Goal: Information Seeking & Learning: Learn about a topic

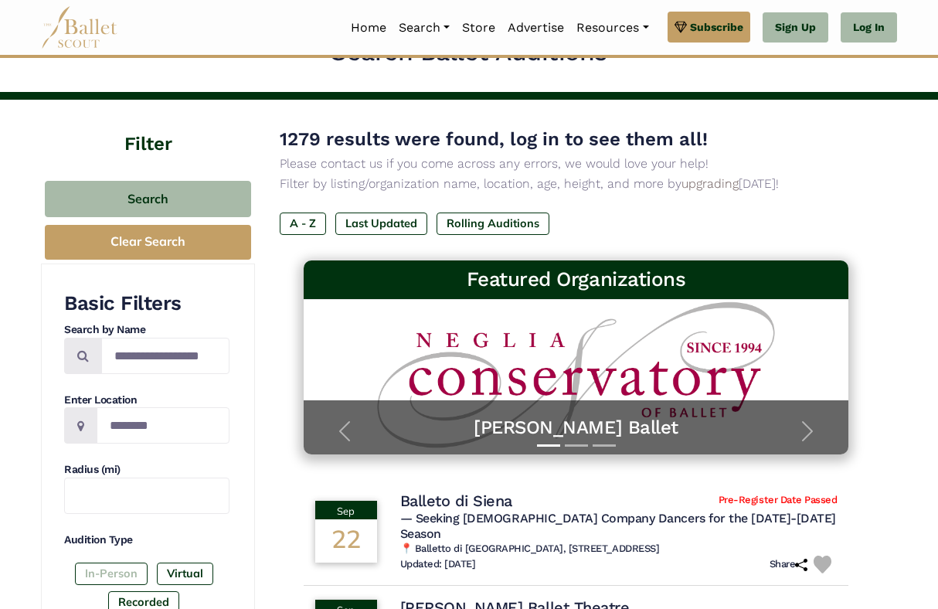
scroll to position [36, 0]
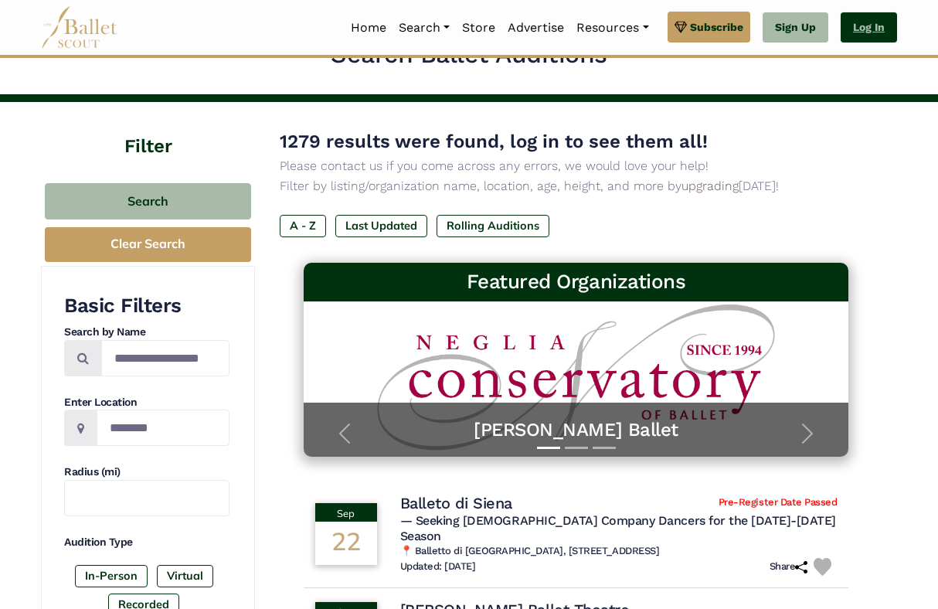
click at [860, 32] on link "Log In" at bounding box center [869, 27] width 56 height 31
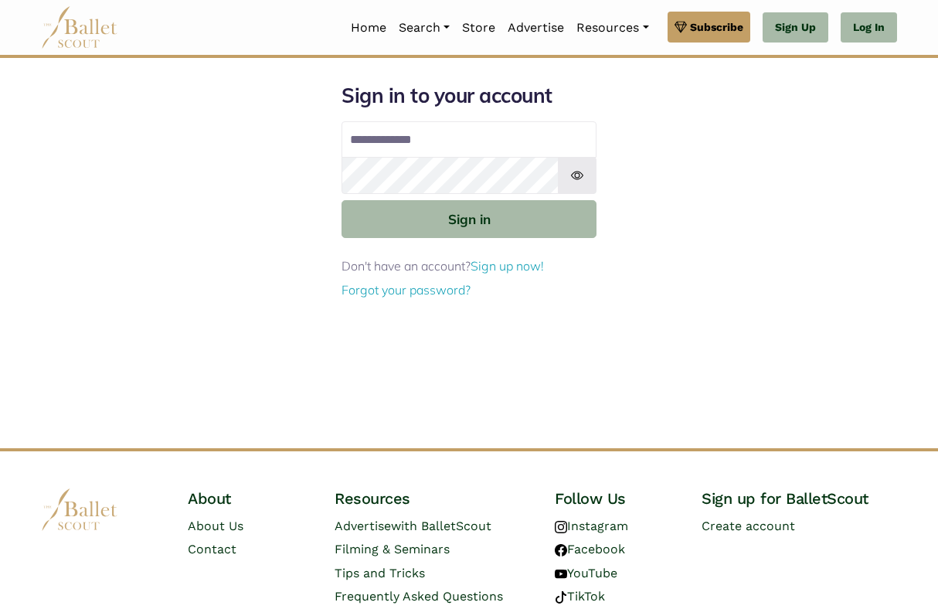
click at [491, 145] on input "Email address" at bounding box center [469, 139] width 255 height 37
type input "**********"
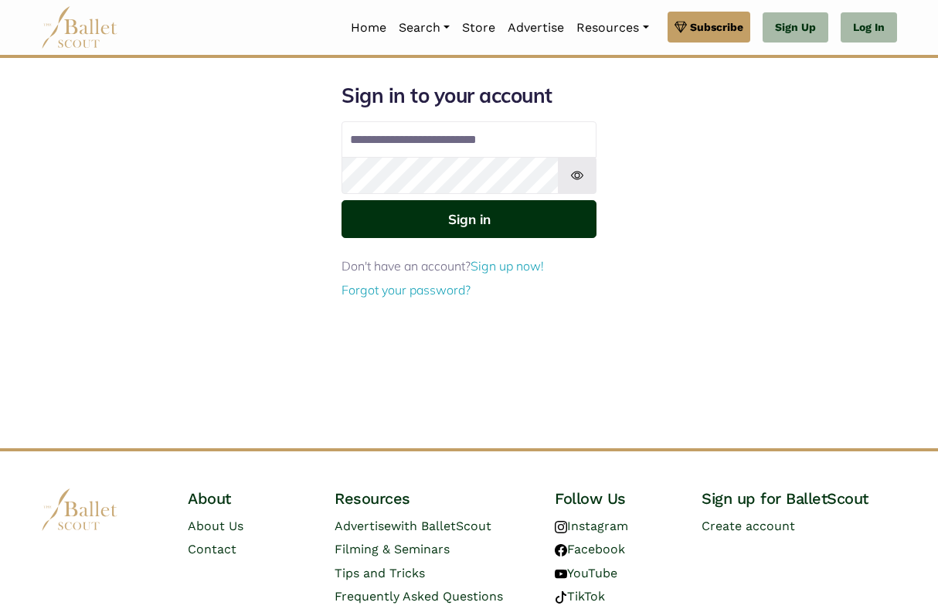
click at [502, 215] on button "Sign in" at bounding box center [469, 219] width 255 height 38
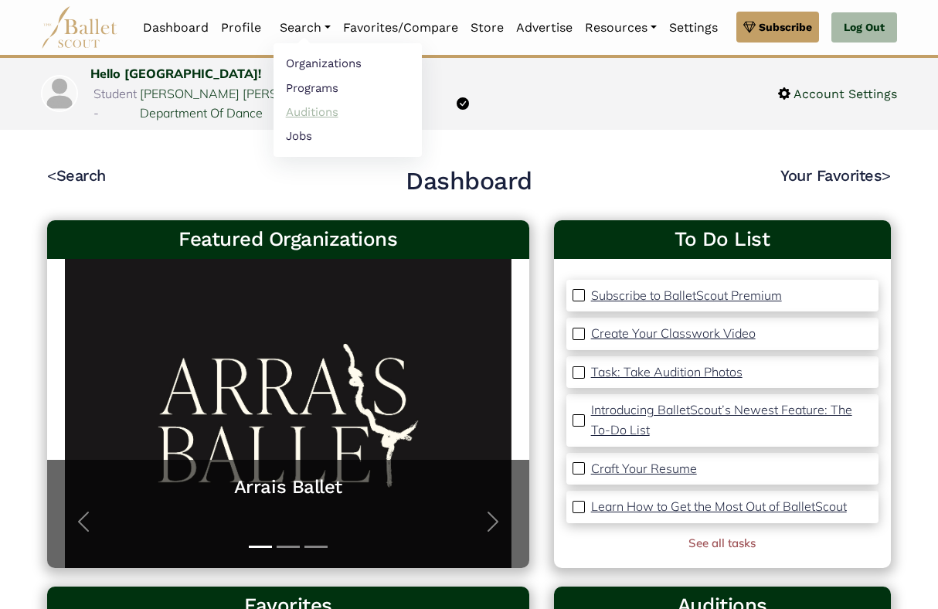
click at [321, 112] on link "Auditions" at bounding box center [348, 112] width 148 height 24
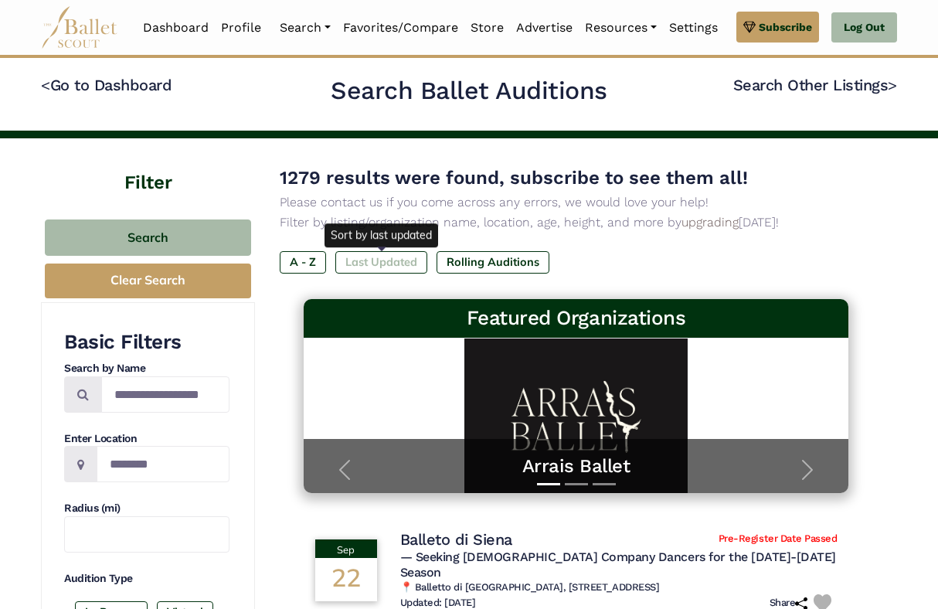
click at [387, 263] on label "Last Updated" at bounding box center [381, 262] width 92 height 22
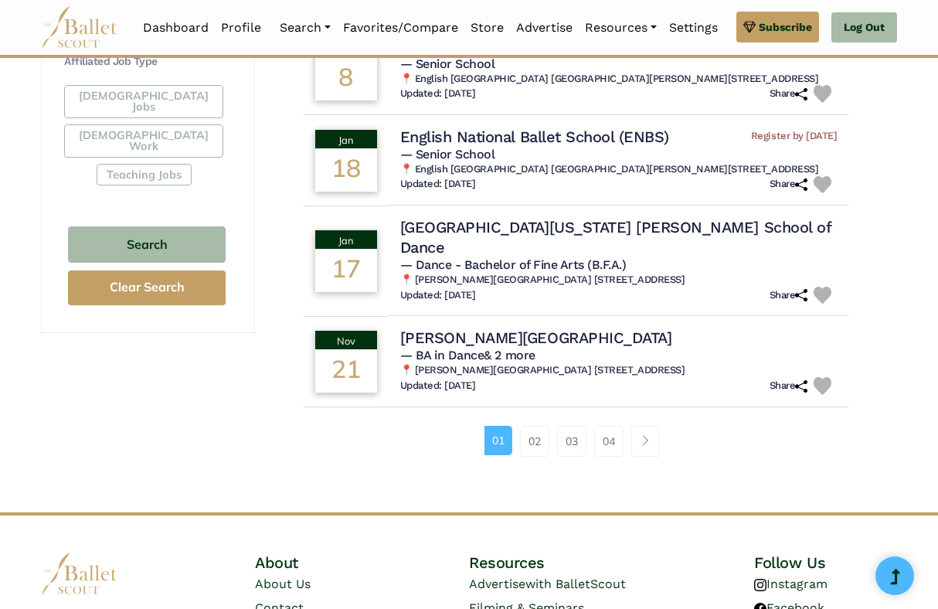
scroll to position [948, 0]
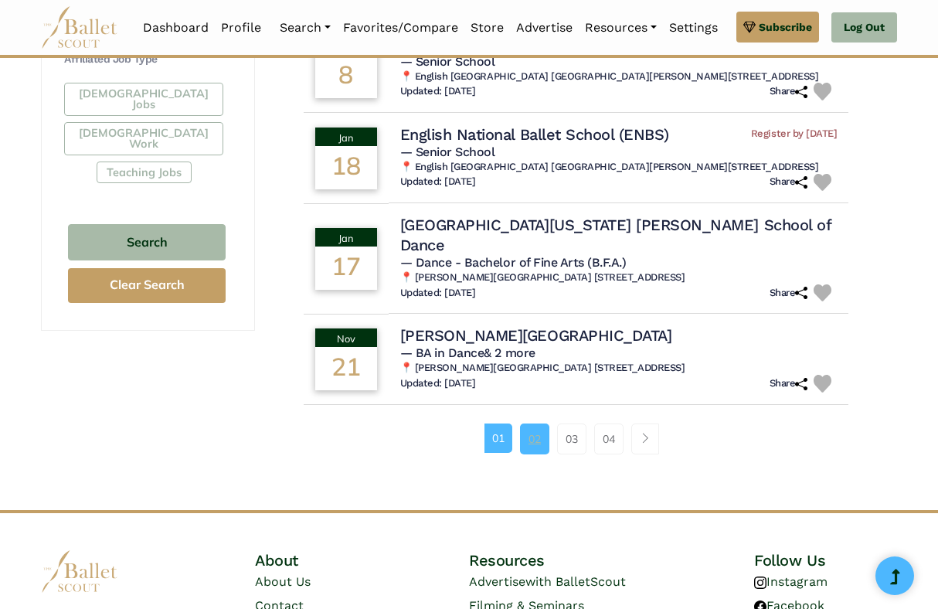
click at [525, 454] on link "02" at bounding box center [534, 438] width 29 height 31
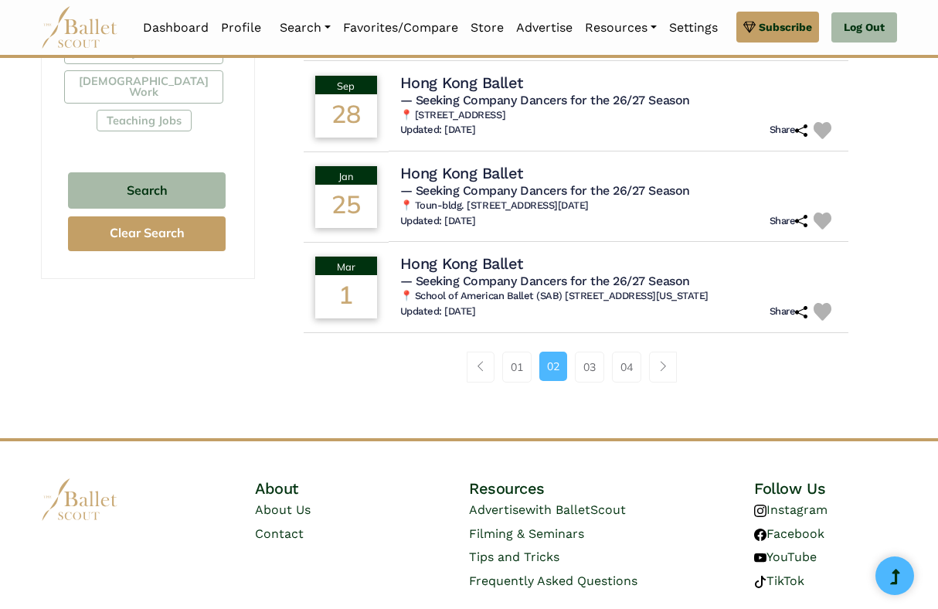
scroll to position [996, 0]
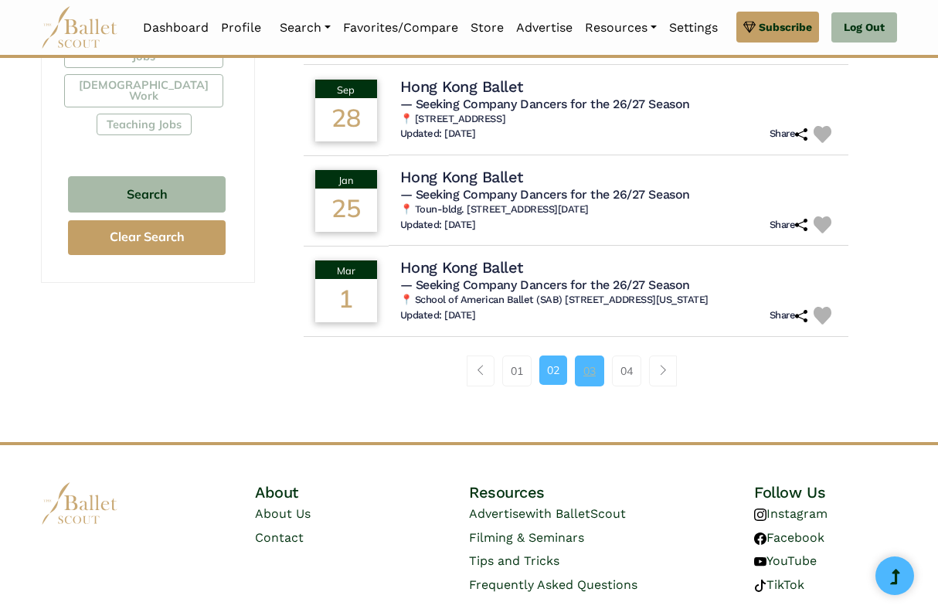
click at [587, 386] on link "03" at bounding box center [589, 370] width 29 height 31
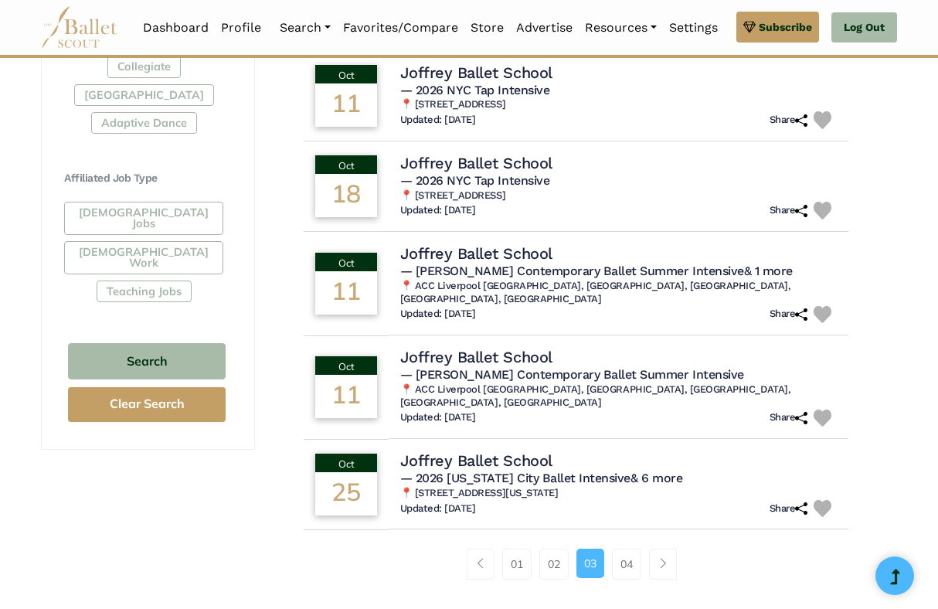
scroll to position [833, 0]
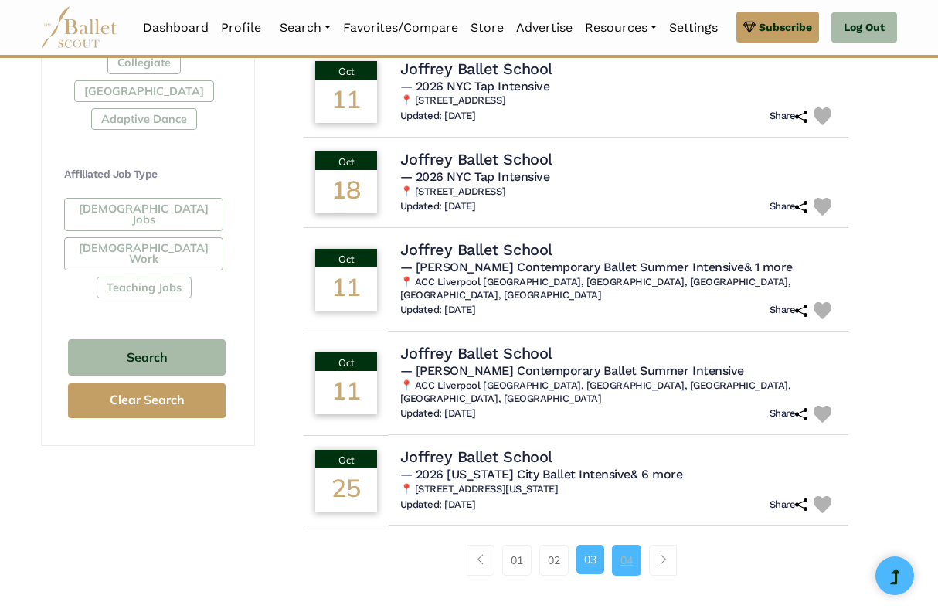
click at [622, 545] on link "04" at bounding box center [626, 560] width 29 height 31
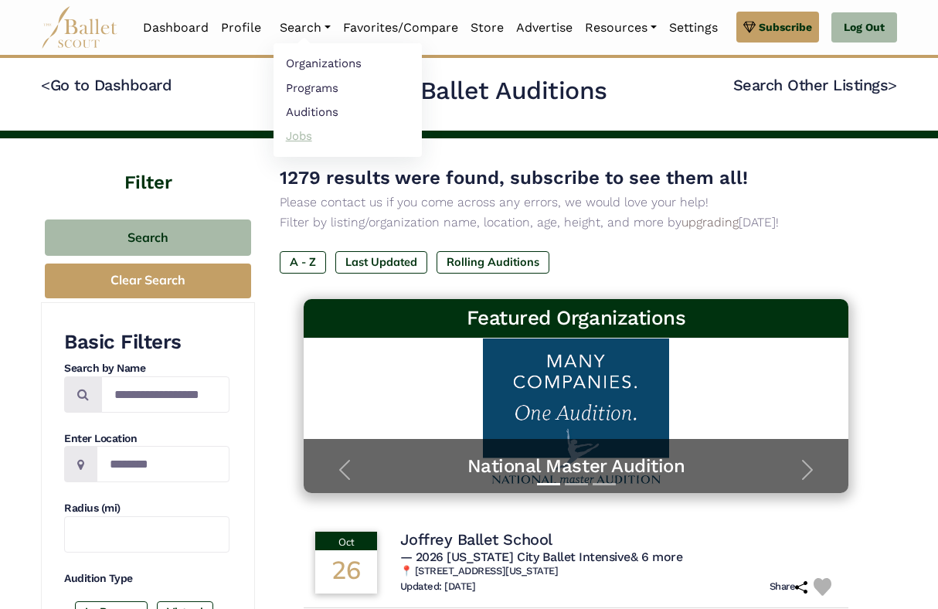
click at [303, 137] on link "Jobs" at bounding box center [348, 136] width 148 height 24
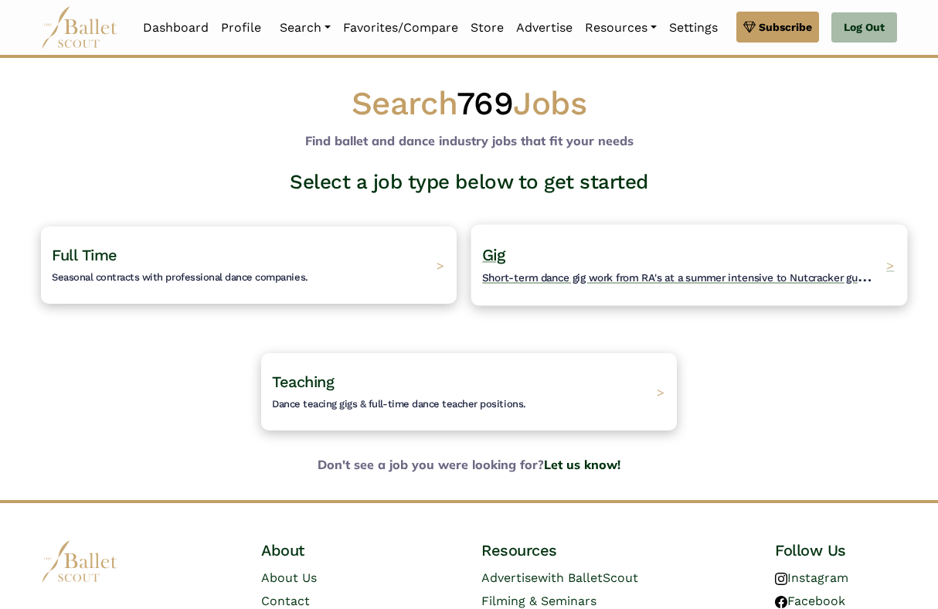
click at [646, 249] on h4 "Gig Short-term dance gig work from RA's at a summer intensive to Nutcracker gue…" at bounding box center [680, 265] width 396 height 43
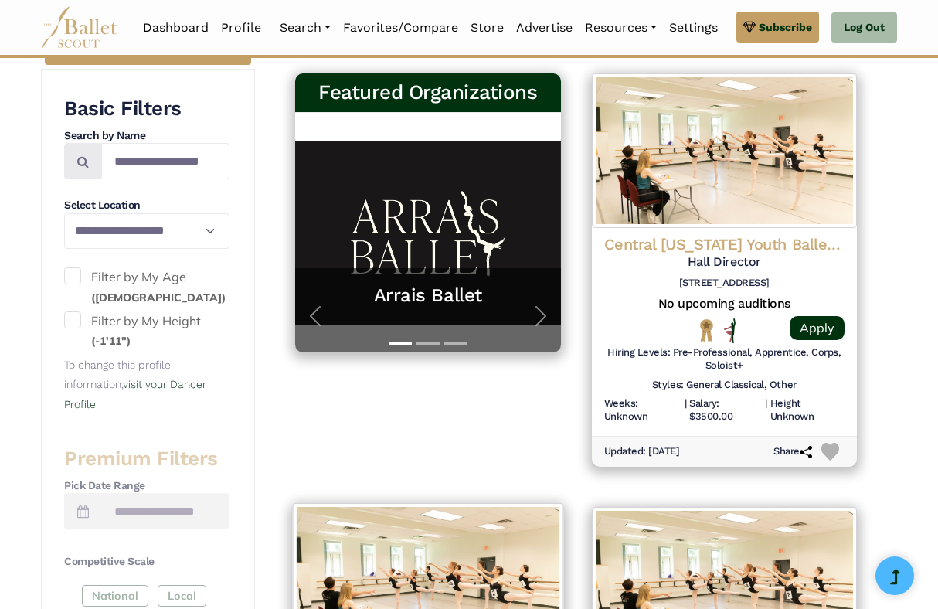
scroll to position [302, 0]
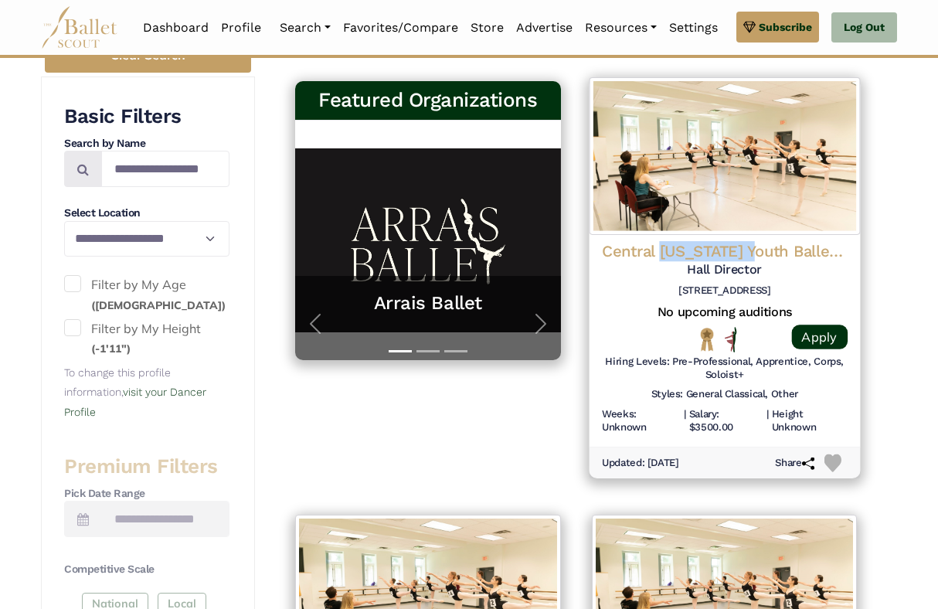
click at [711, 246] on h4 "Central Pennsylvania Youth Ballet (CPYB)" at bounding box center [724, 251] width 246 height 21
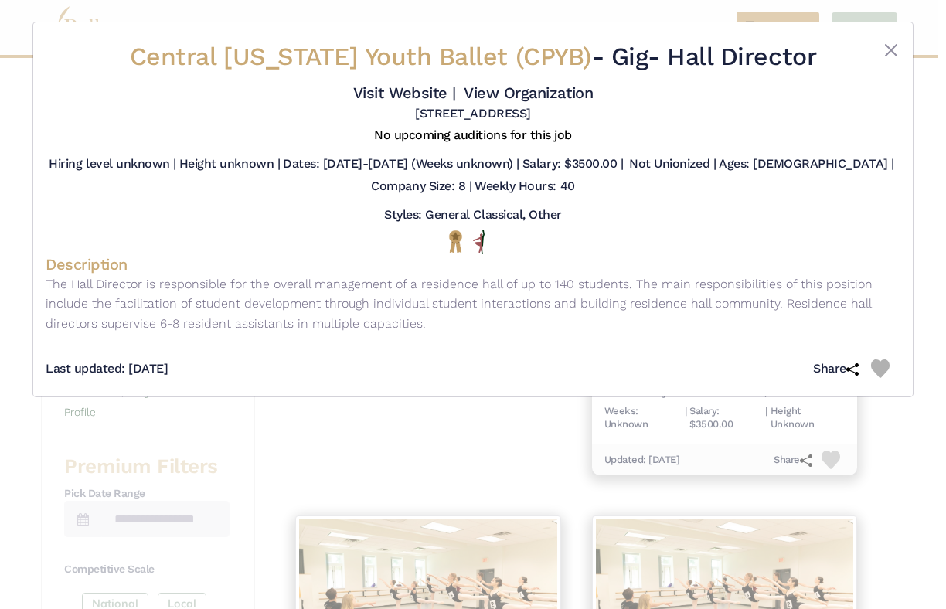
click at [877, 47] on div at bounding box center [864, 60] width 71 height 39
click at [885, 47] on button "Close" at bounding box center [891, 50] width 19 height 19
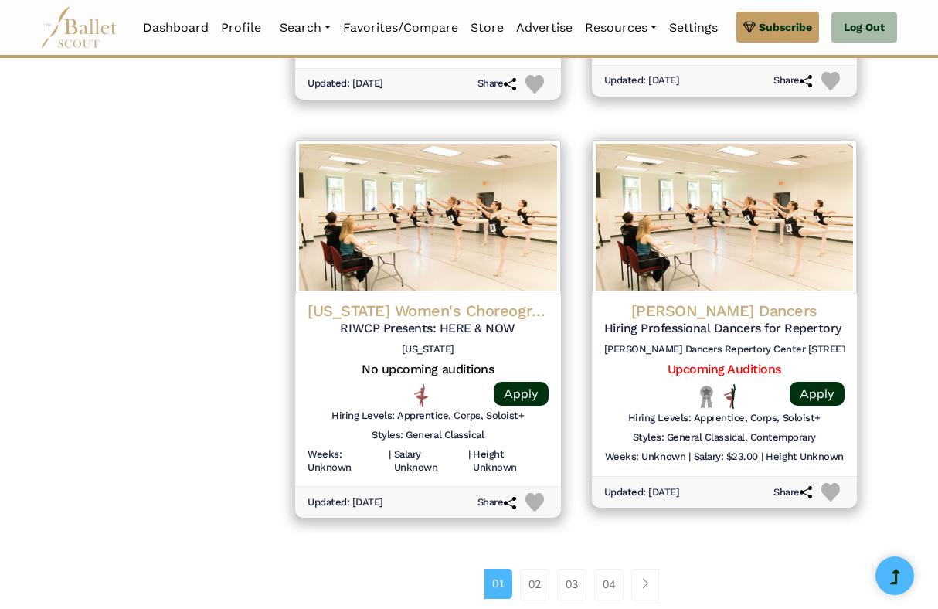
scroll to position [1960, 0]
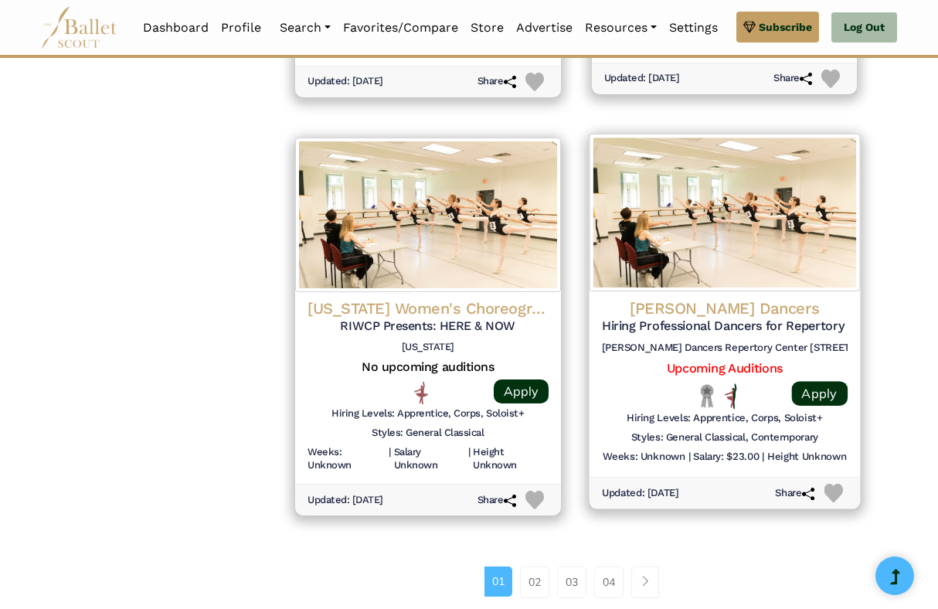
click at [725, 315] on h4 "Kennedy Dancers" at bounding box center [724, 308] width 246 height 21
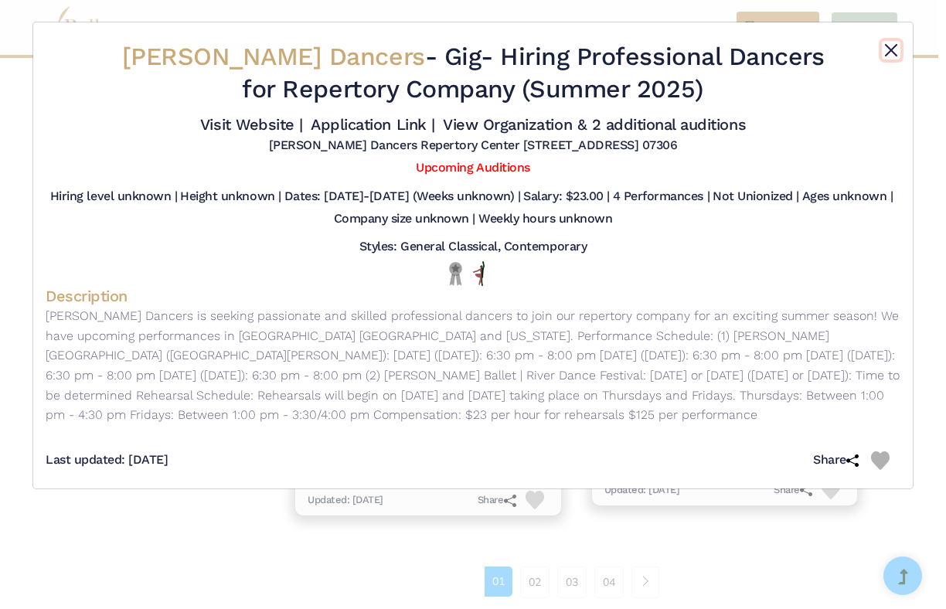
click at [886, 49] on button "Close" at bounding box center [891, 50] width 19 height 19
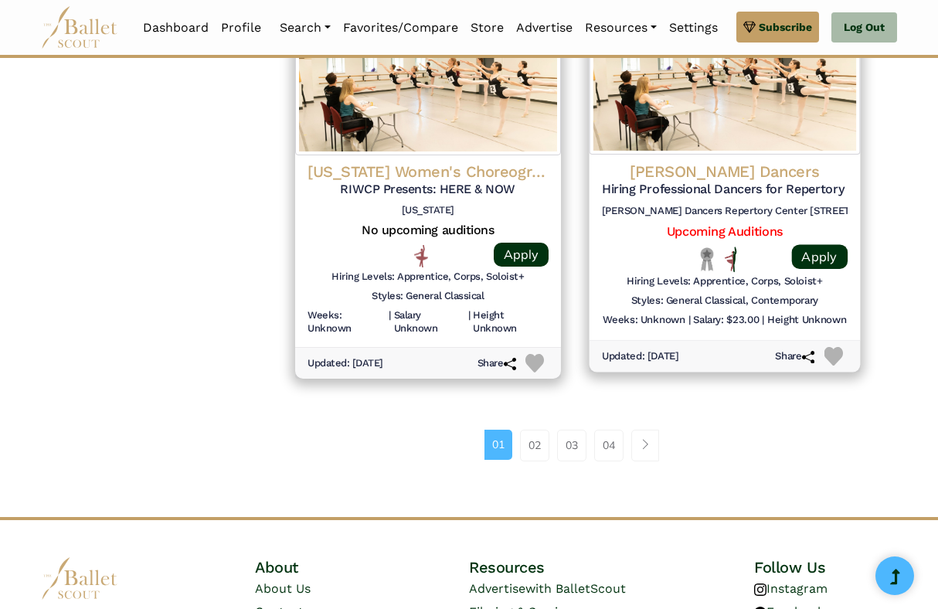
scroll to position [2123, 0]
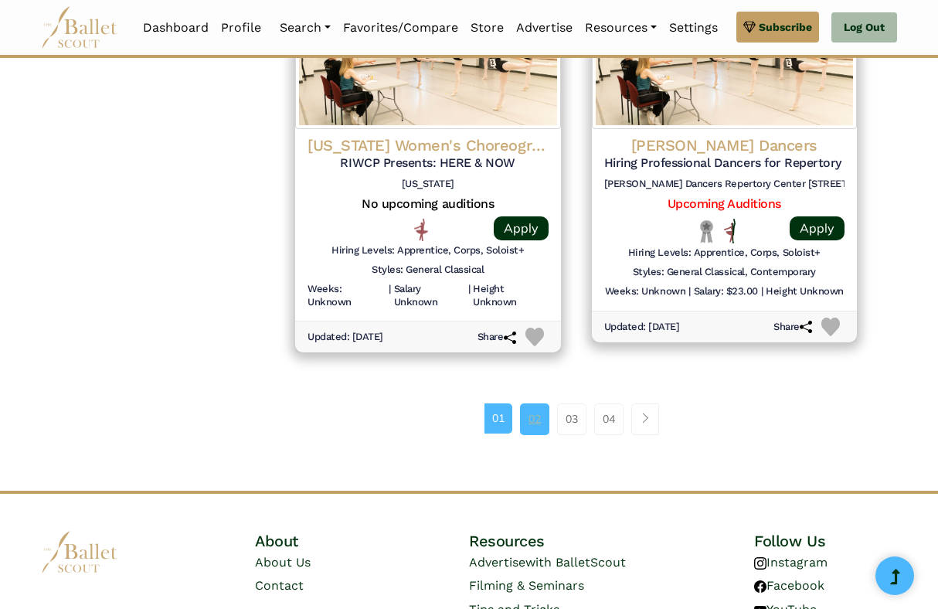
click at [537, 413] on link "02" at bounding box center [534, 418] width 29 height 31
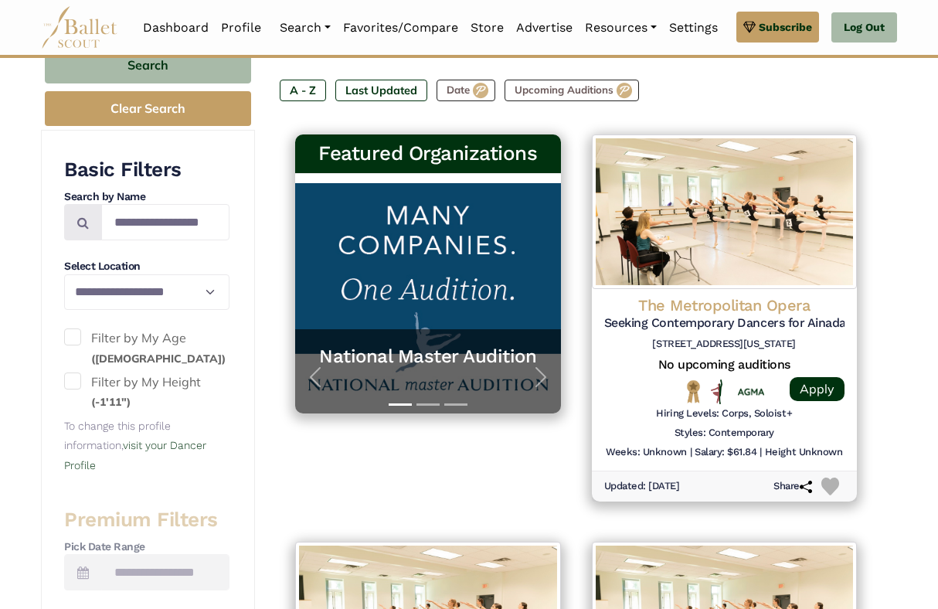
scroll to position [250, 0]
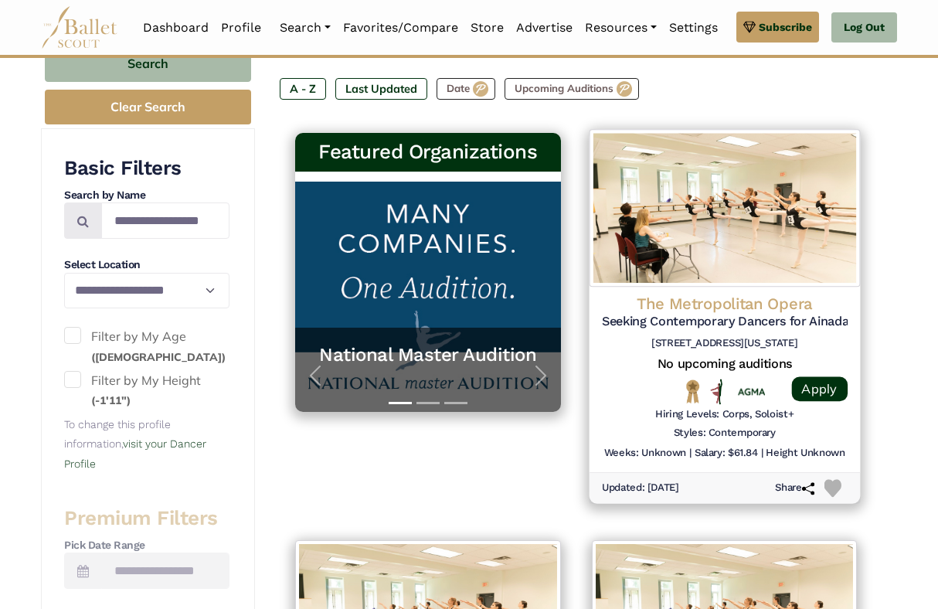
click at [723, 300] on h4 "The Metropolitan Opera" at bounding box center [724, 304] width 246 height 21
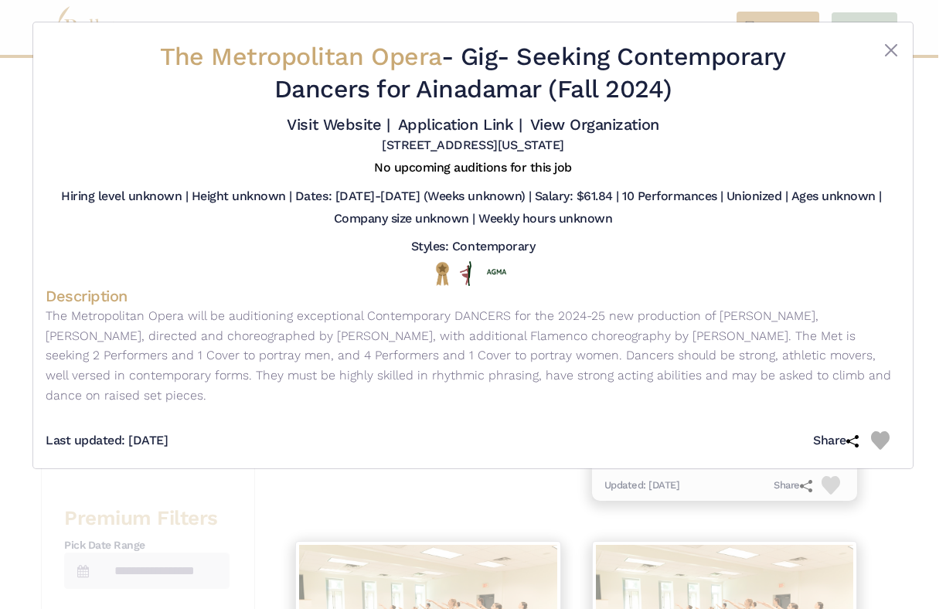
click at [900, 40] on div "The Metropolitan Opera - Gig - Seeking Contemporary Dancers for Ainadamar (Fall…" at bounding box center [472, 245] width 879 height 446
click at [897, 46] on button "Close" at bounding box center [891, 50] width 19 height 19
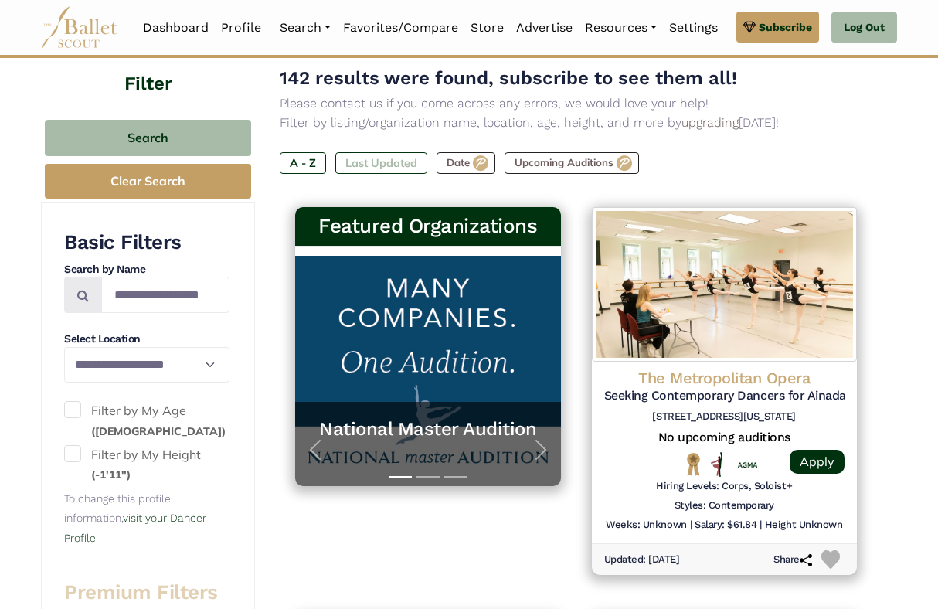
scroll to position [171, 0]
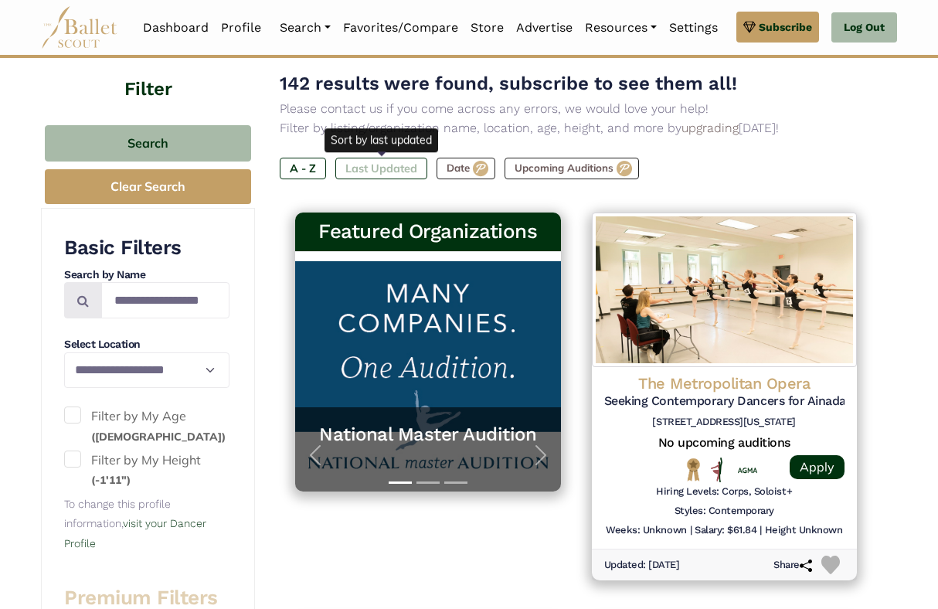
click at [411, 168] on label "Last Updated" at bounding box center [381, 169] width 92 height 22
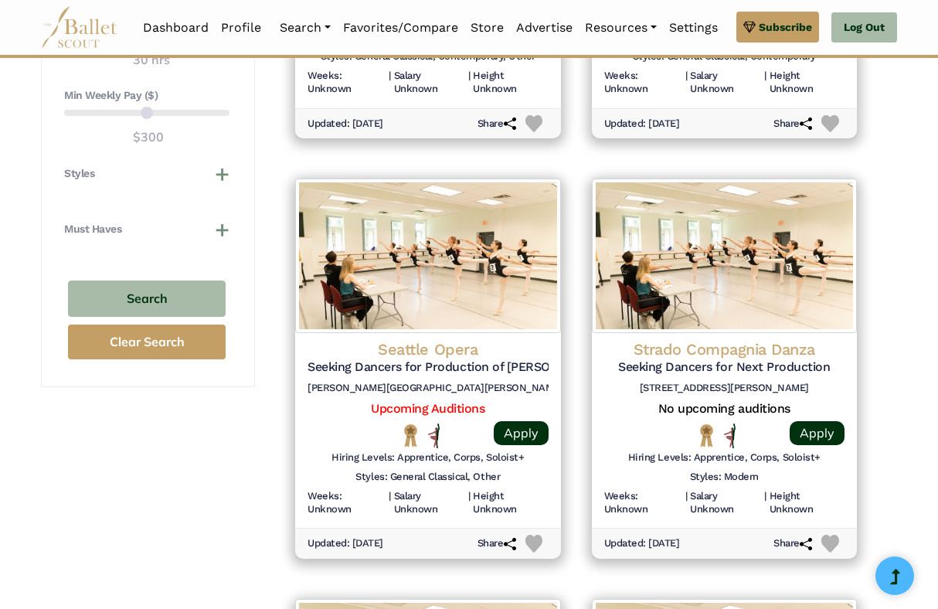
scroll to position [1473, 0]
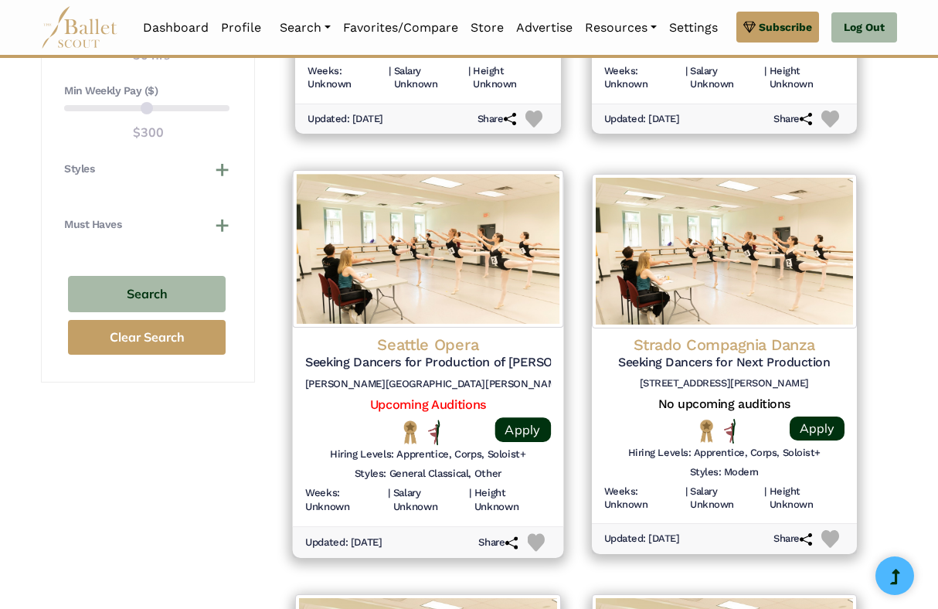
click at [490, 365] on h5 "Seeking Dancers for Production of Carmen" at bounding box center [428, 363] width 246 height 16
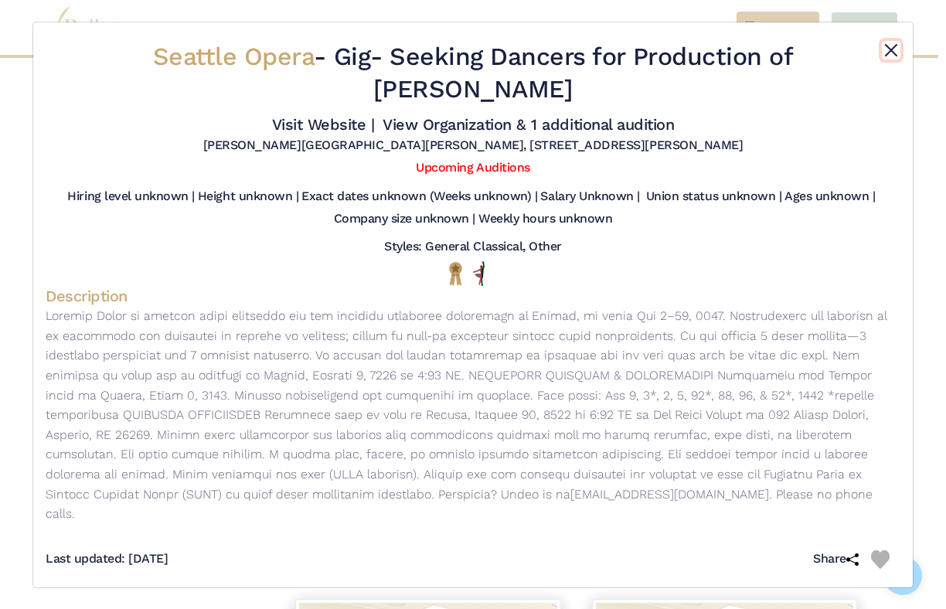
click at [893, 47] on button "Close" at bounding box center [891, 50] width 19 height 19
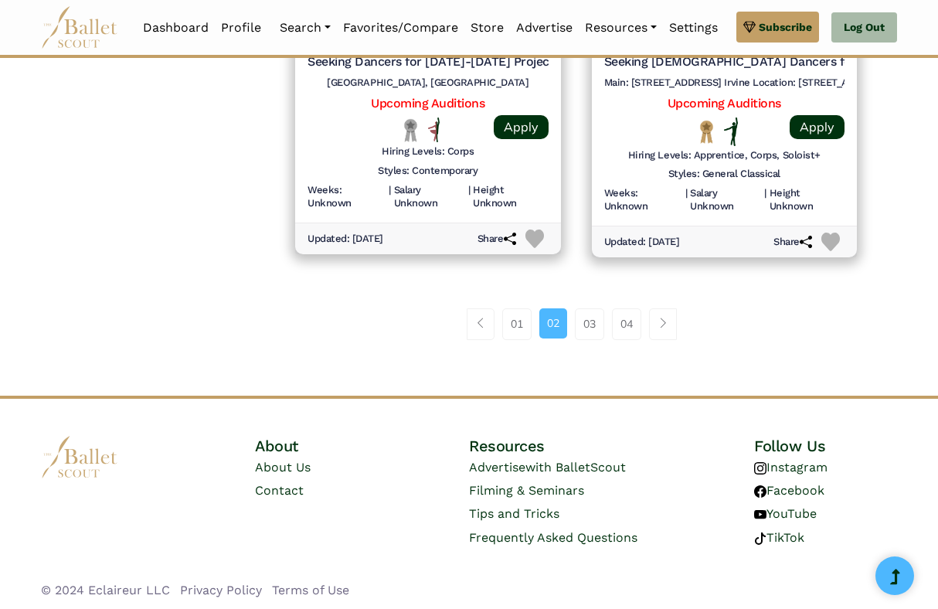
scroll to position [2202, 0]
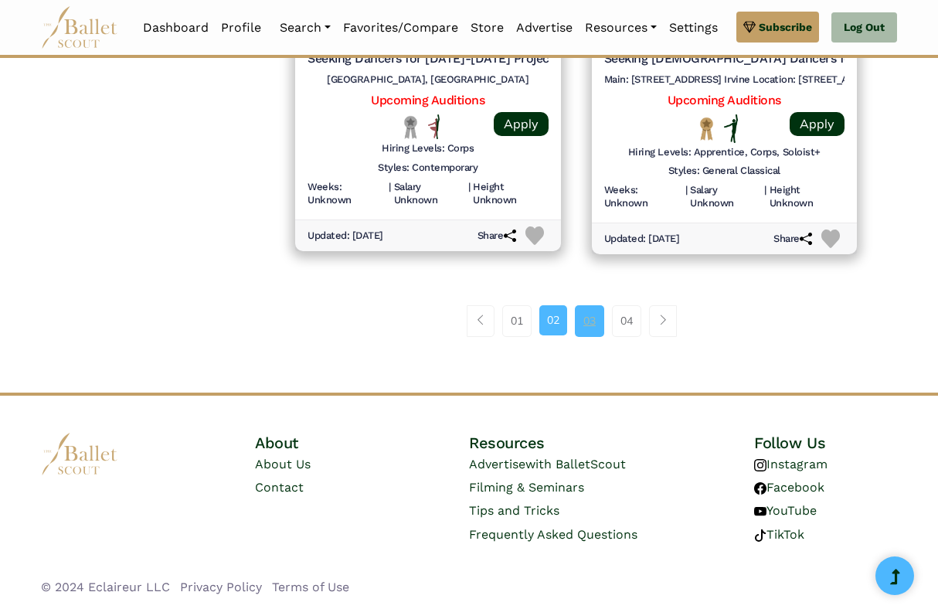
click at [591, 315] on link "03" at bounding box center [589, 320] width 29 height 31
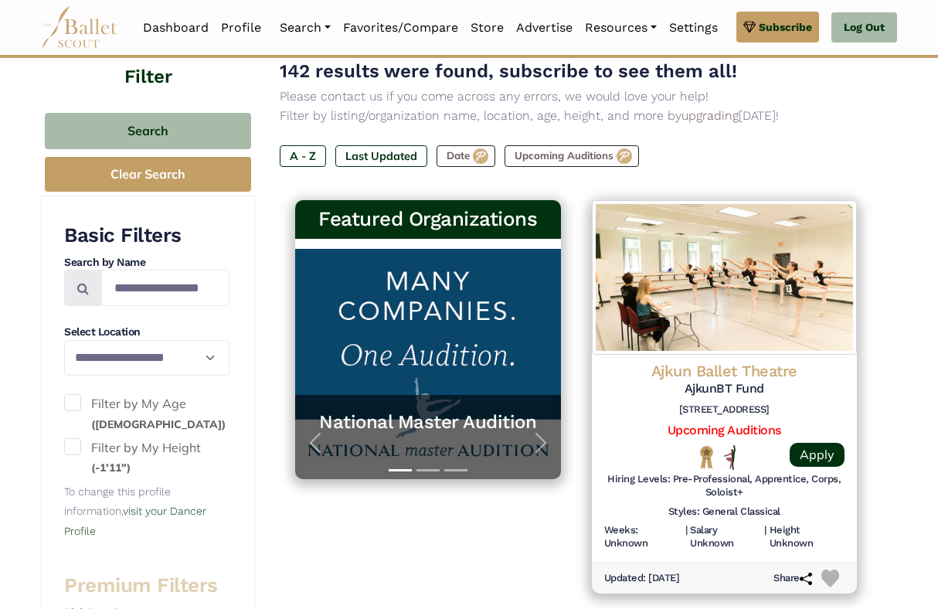
scroll to position [240, 0]
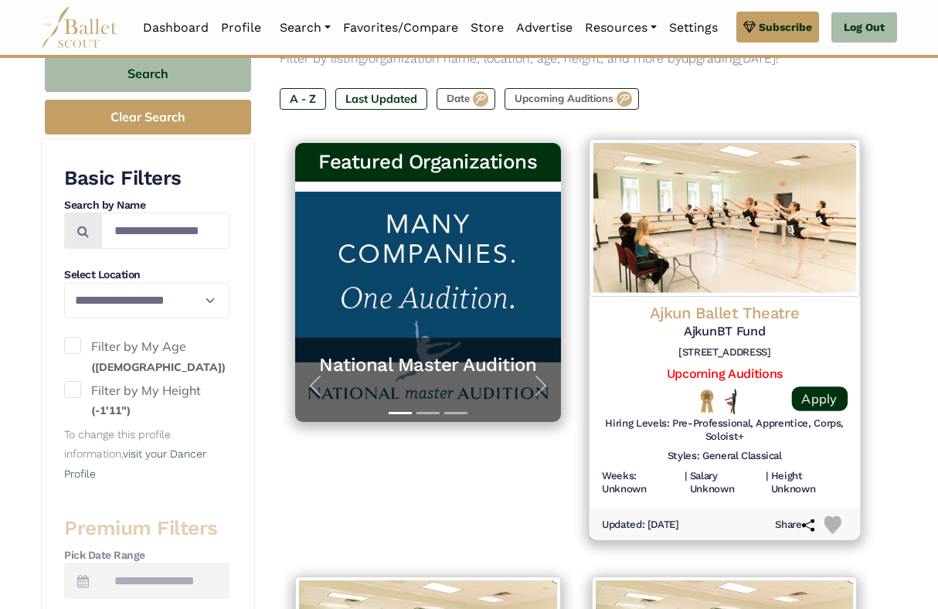
click at [736, 342] on div "Ajkun Ballet Theatre AjkunBT Fund [STREET_ADDRESS]" at bounding box center [724, 334] width 246 height 63
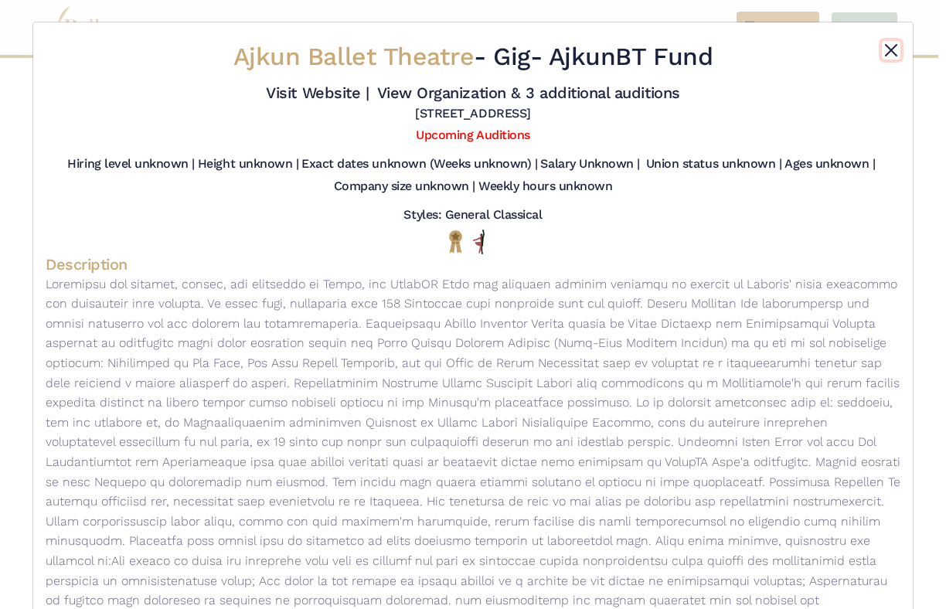
click at [884, 46] on button "Close" at bounding box center [891, 50] width 19 height 19
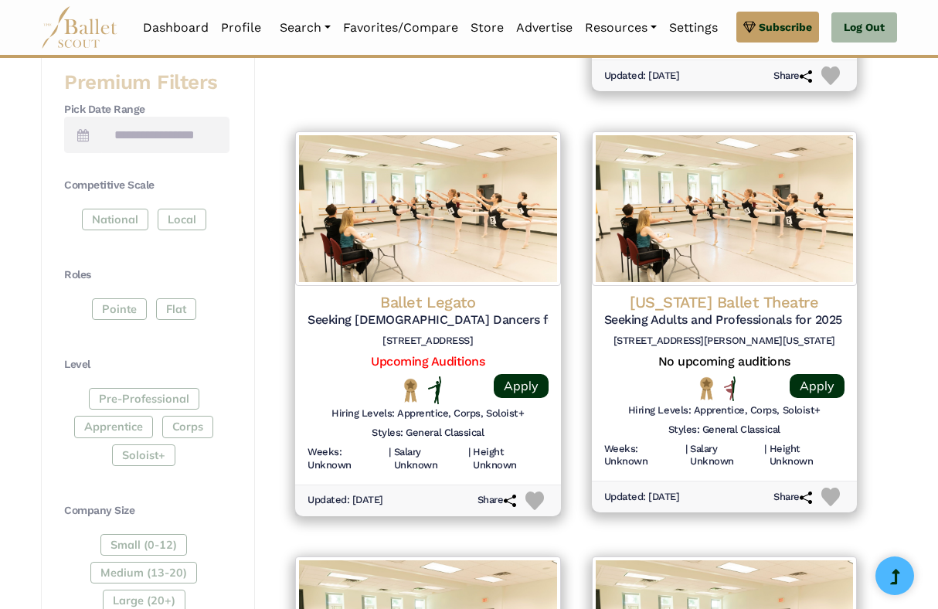
scroll to position [687, 0]
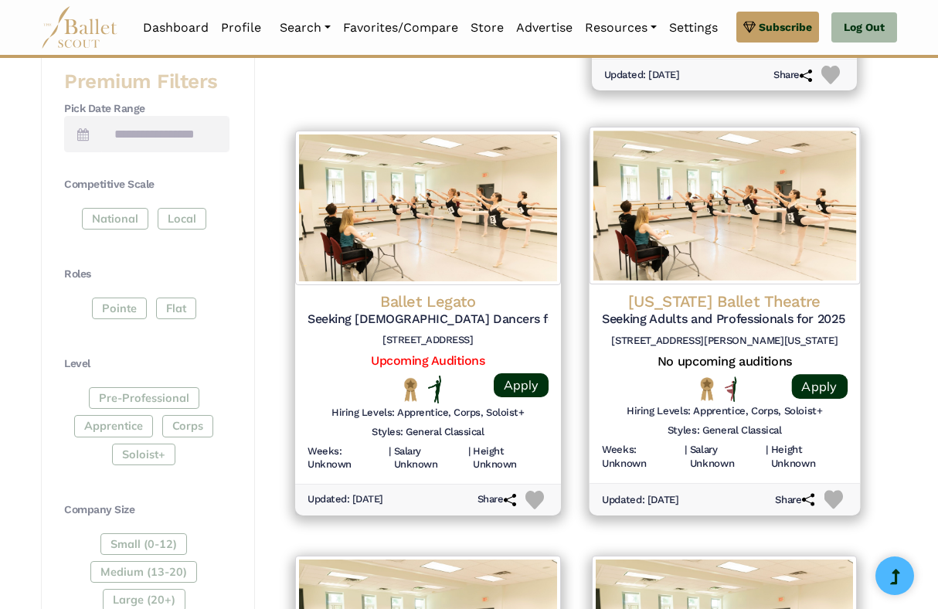
click at [695, 314] on h5 "Seeking Adults and Professionals for 2025 Nutcracker" at bounding box center [724, 319] width 246 height 16
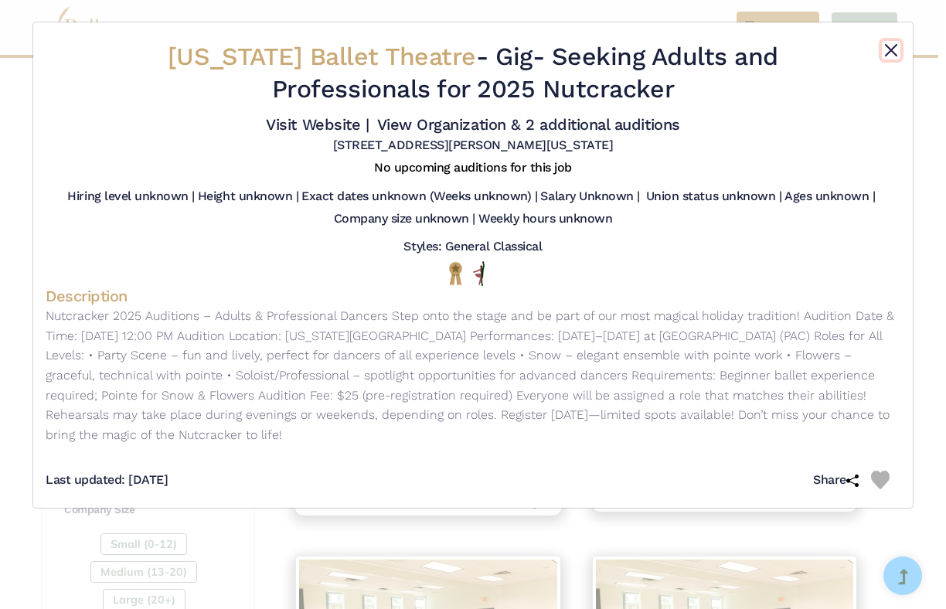
click at [885, 45] on button "Close" at bounding box center [891, 50] width 19 height 19
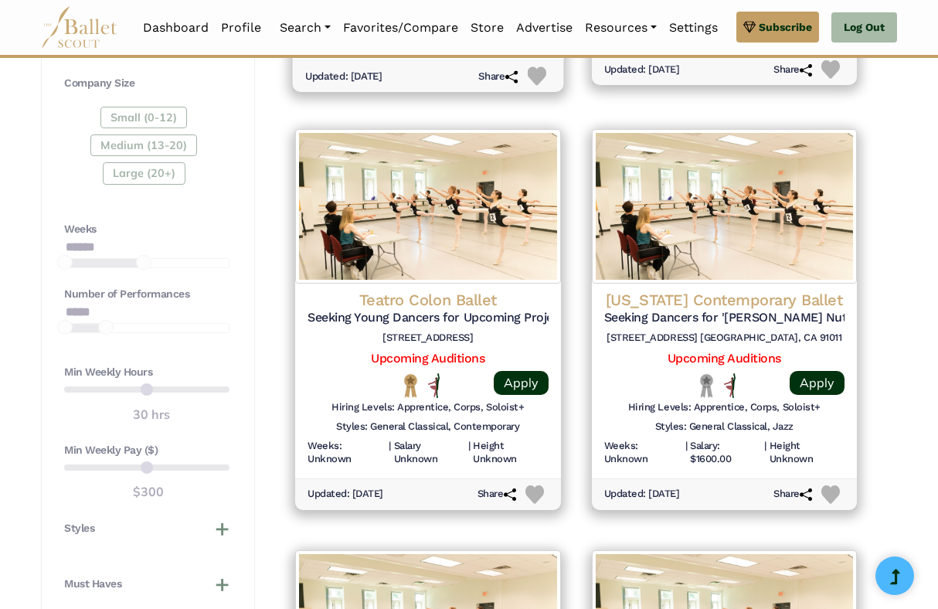
scroll to position [1115, 0]
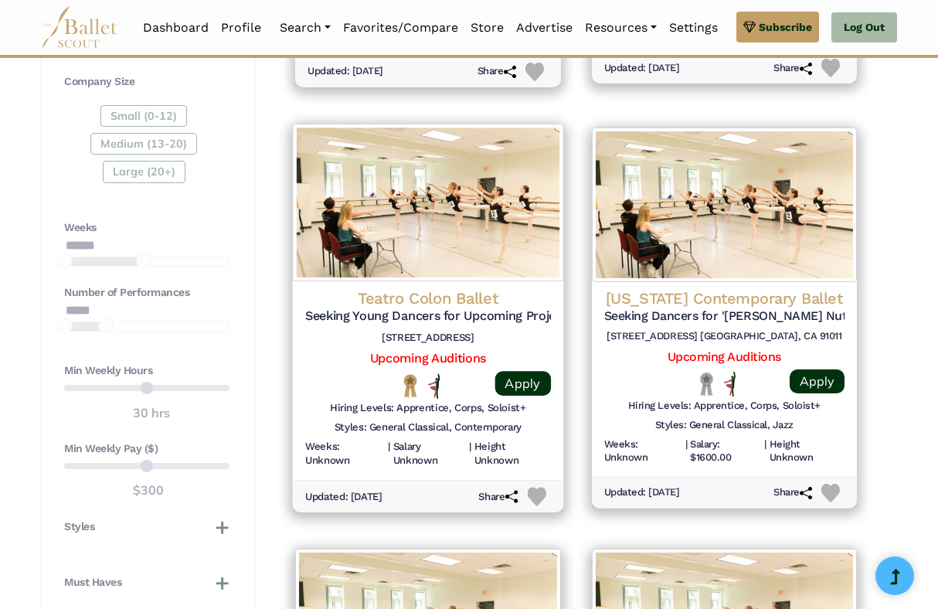
click at [481, 299] on h4 "Teatro Colon Ballet" at bounding box center [428, 297] width 246 height 21
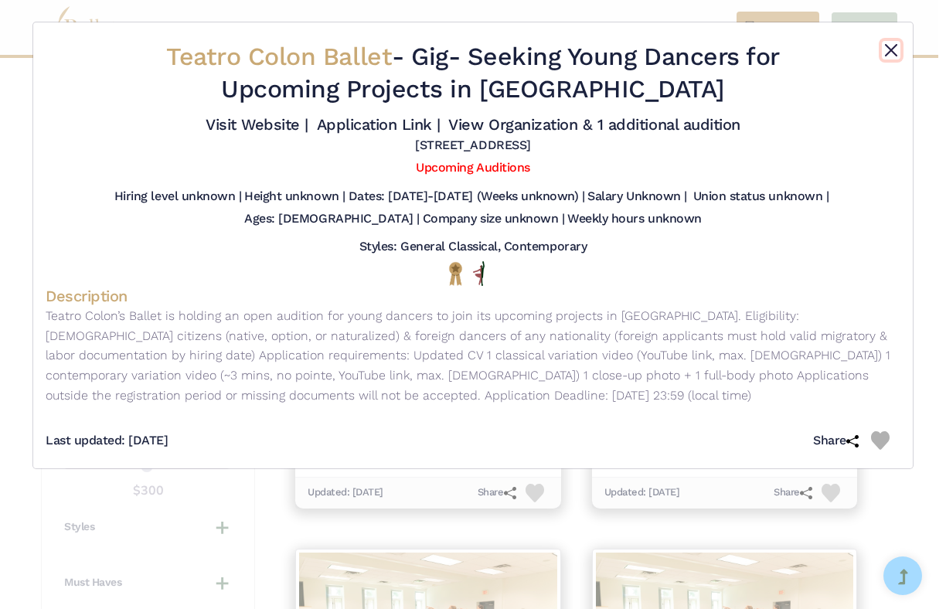
click at [892, 48] on button "Close" at bounding box center [891, 50] width 19 height 19
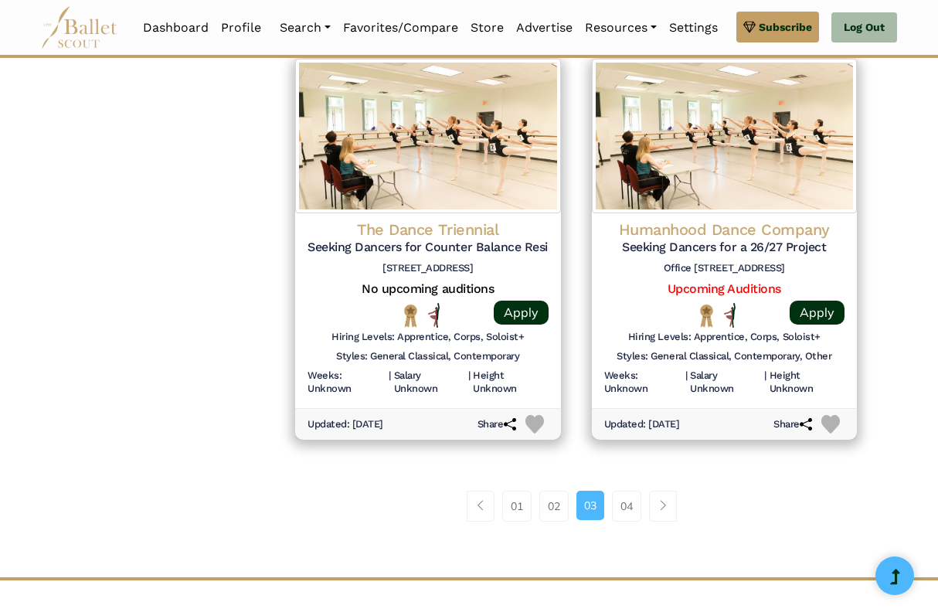
scroll to position [2045, 0]
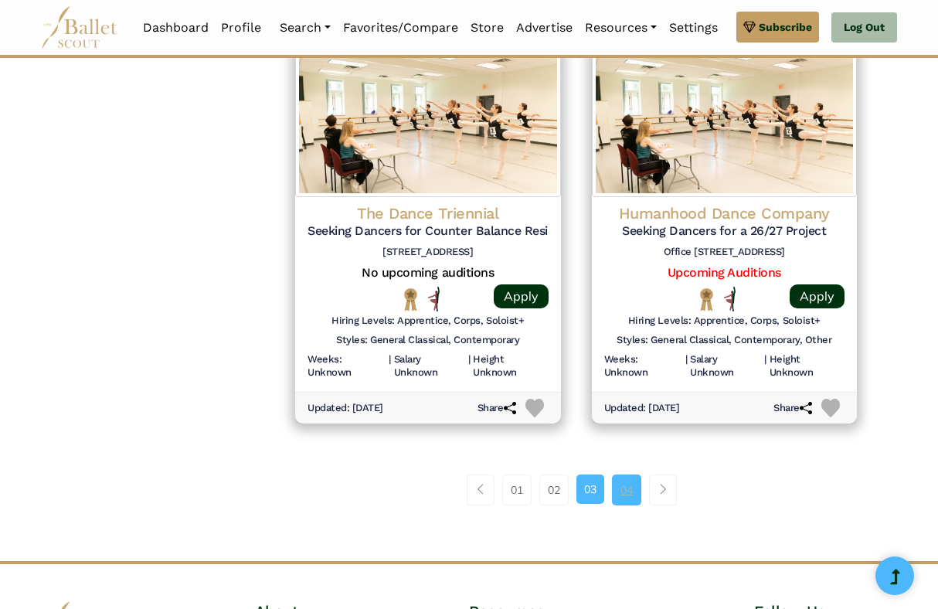
click at [632, 478] on link "04" at bounding box center [626, 489] width 29 height 31
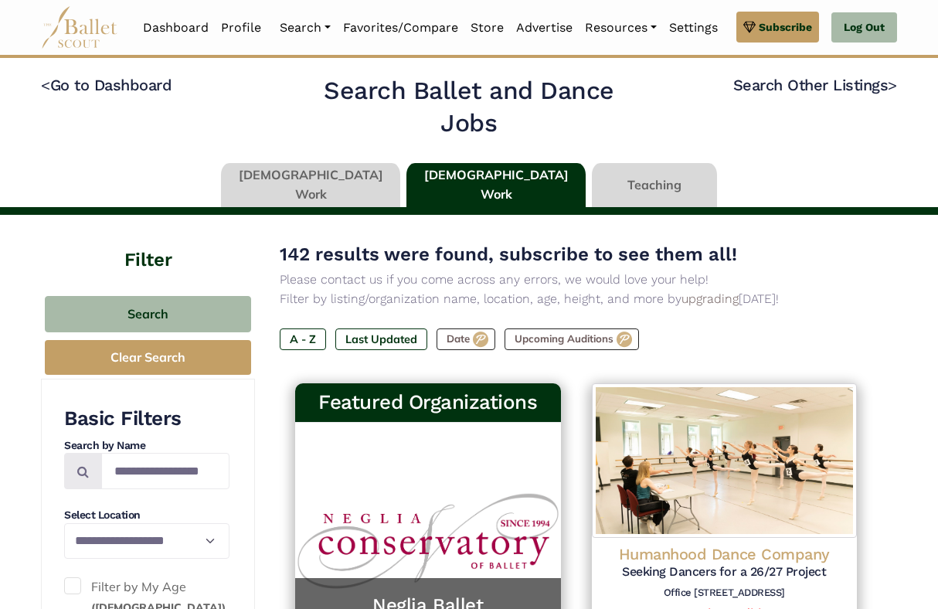
click at [352, 189] on link at bounding box center [310, 185] width 179 height 44
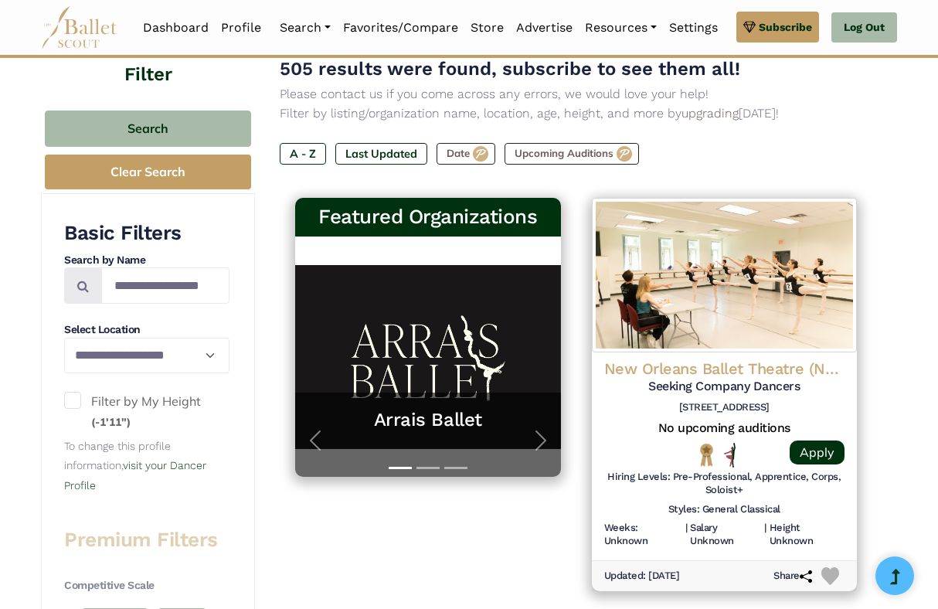
scroll to position [100, 0]
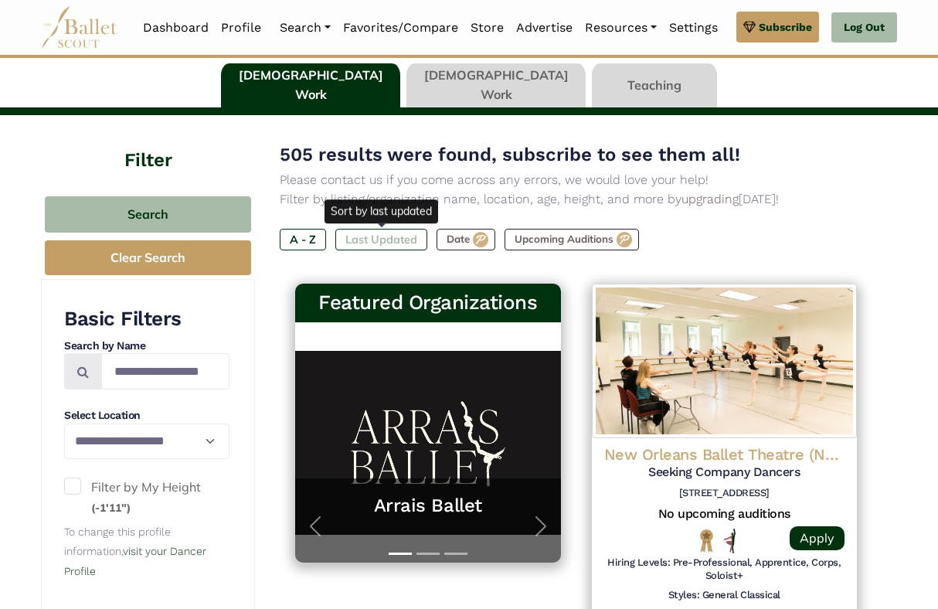
click at [407, 239] on label "Last Updated" at bounding box center [381, 240] width 92 height 22
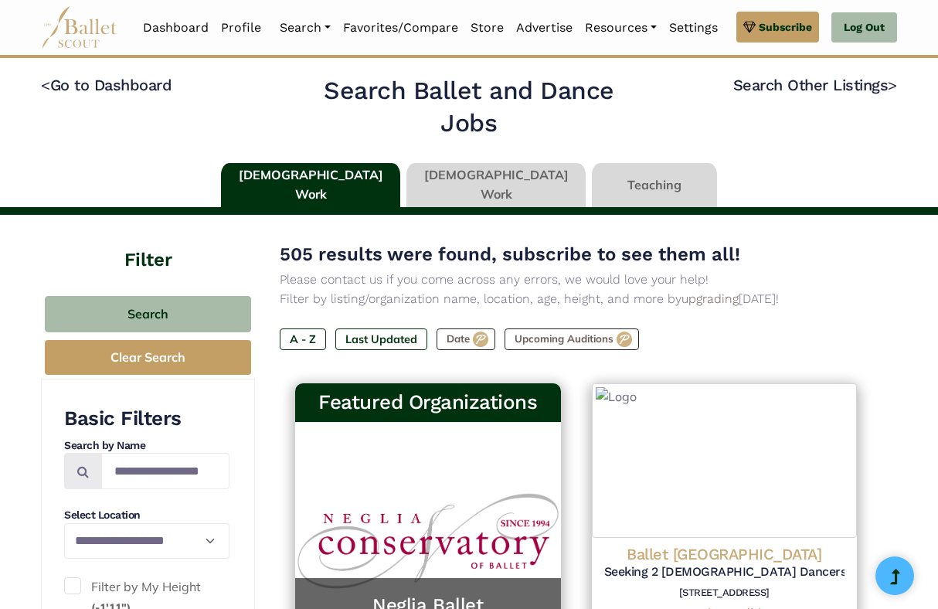
type input "******"
type input "*****"
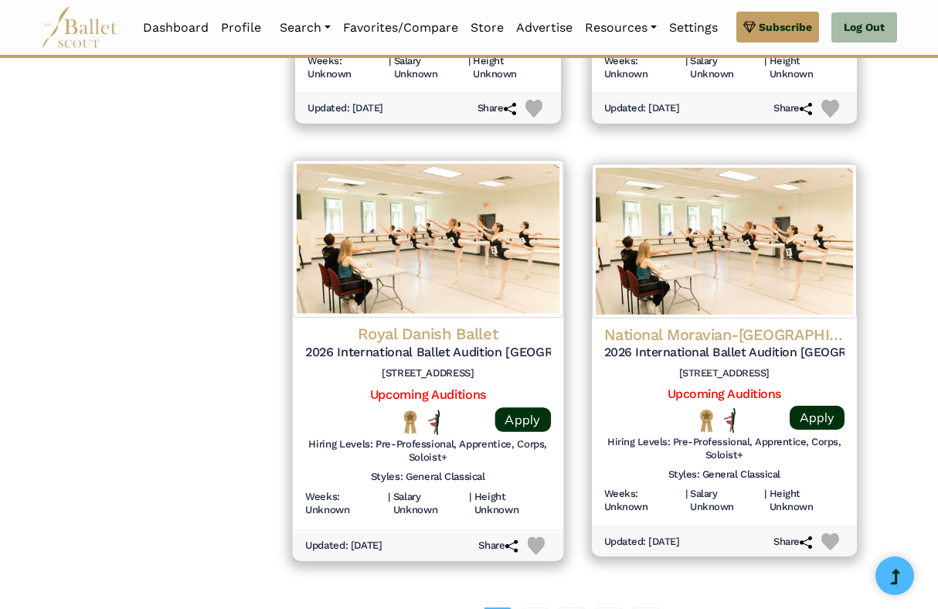
scroll to position [1908, 0]
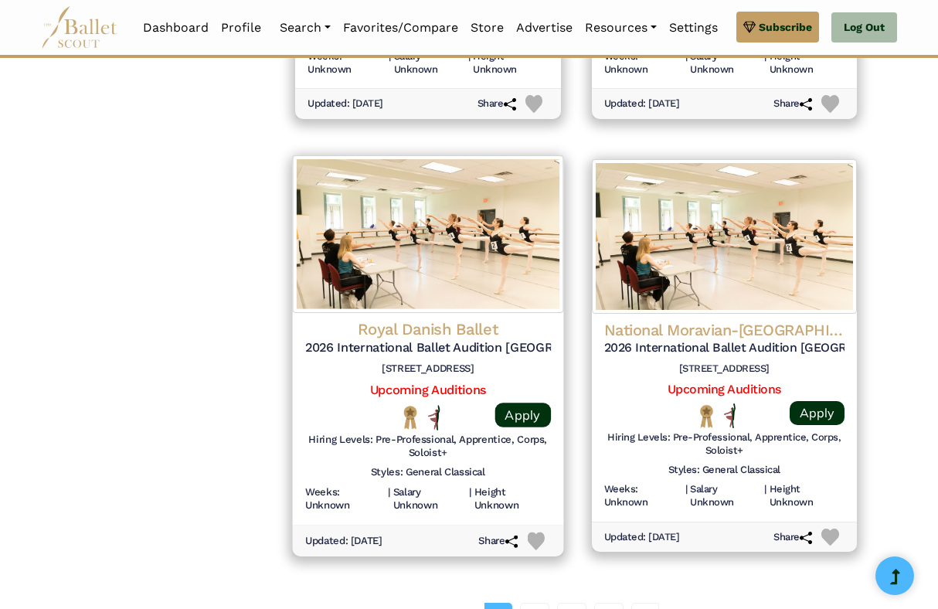
click at [444, 294] on img at bounding box center [428, 234] width 270 height 158
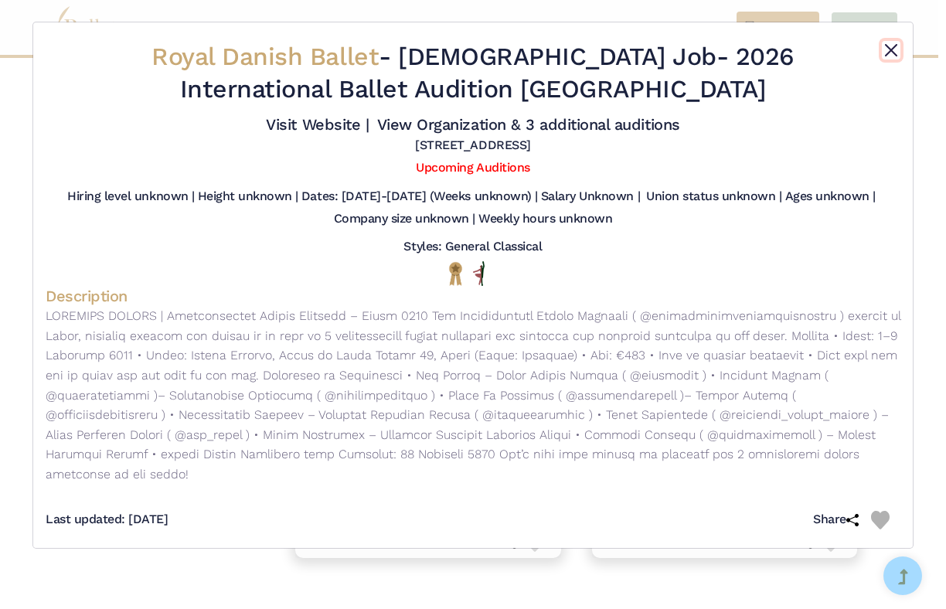
click at [890, 47] on button "Close" at bounding box center [891, 50] width 19 height 19
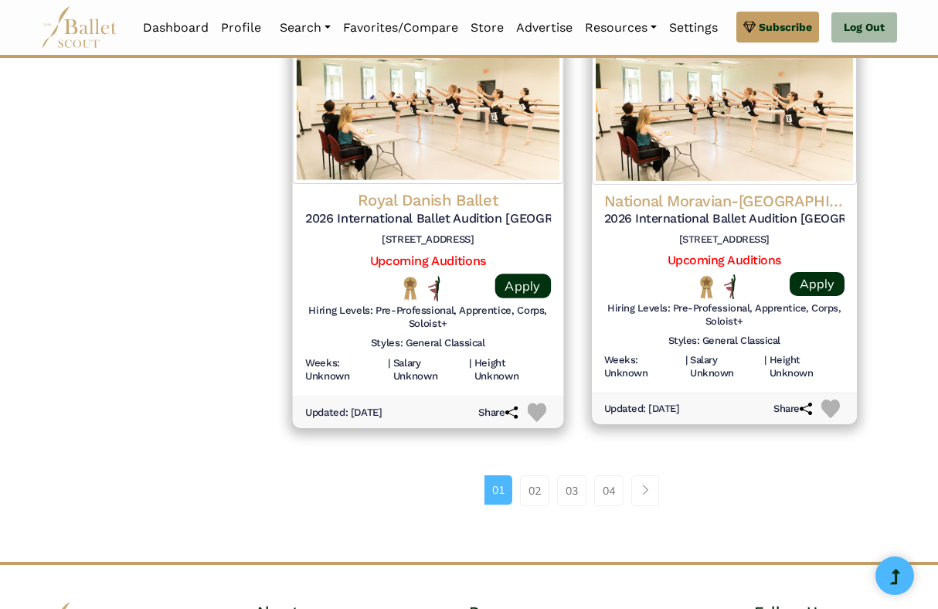
scroll to position [2045, 0]
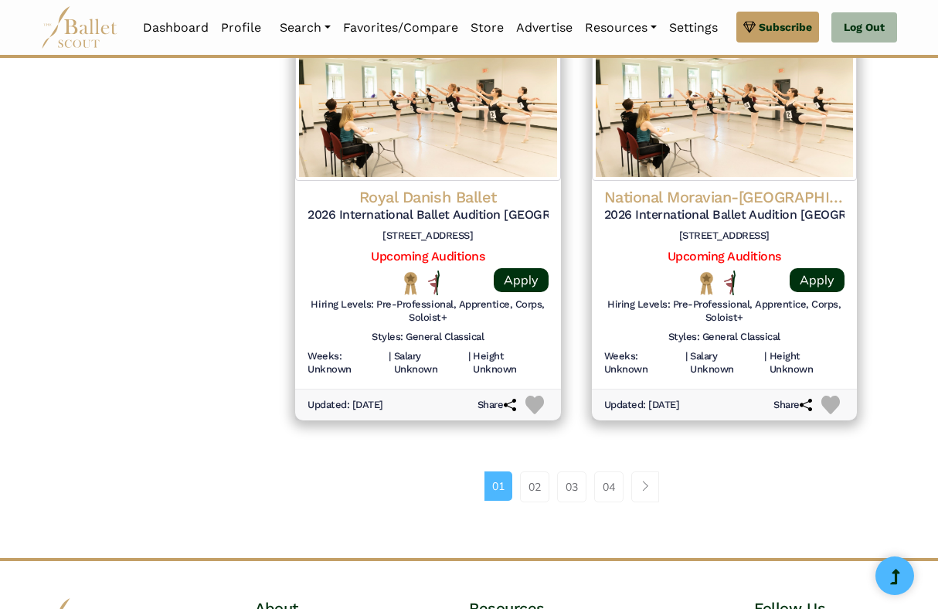
click at [552, 489] on li "02" at bounding box center [539, 486] width 37 height 31
click at [541, 492] on link "02" at bounding box center [534, 486] width 29 height 31
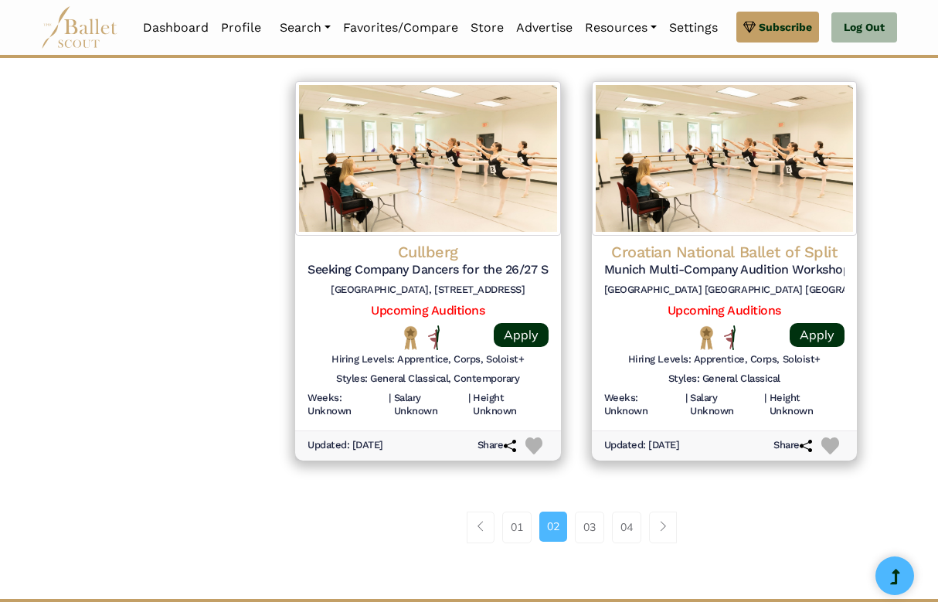
scroll to position [2071, 0]
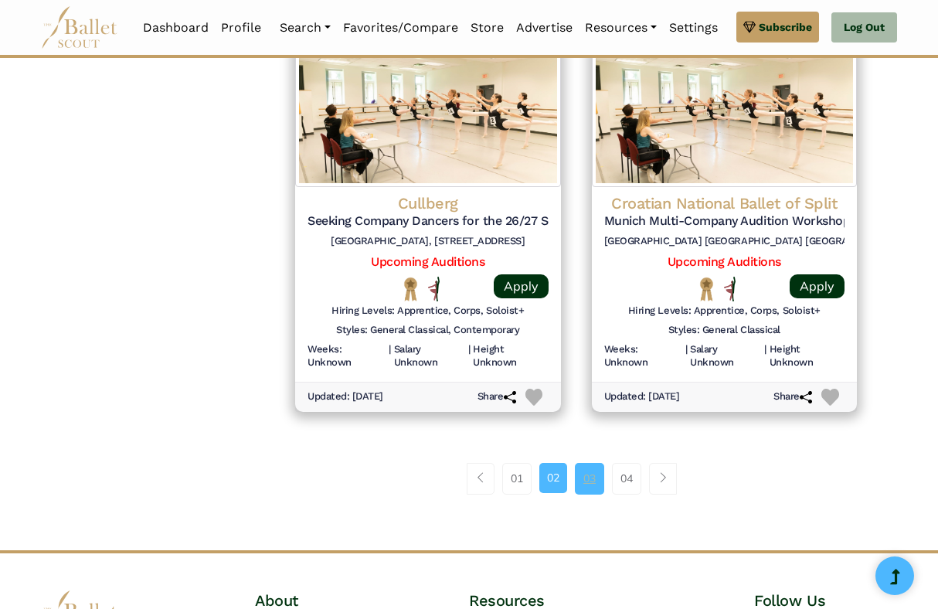
click at [597, 473] on link "03" at bounding box center [589, 478] width 29 height 31
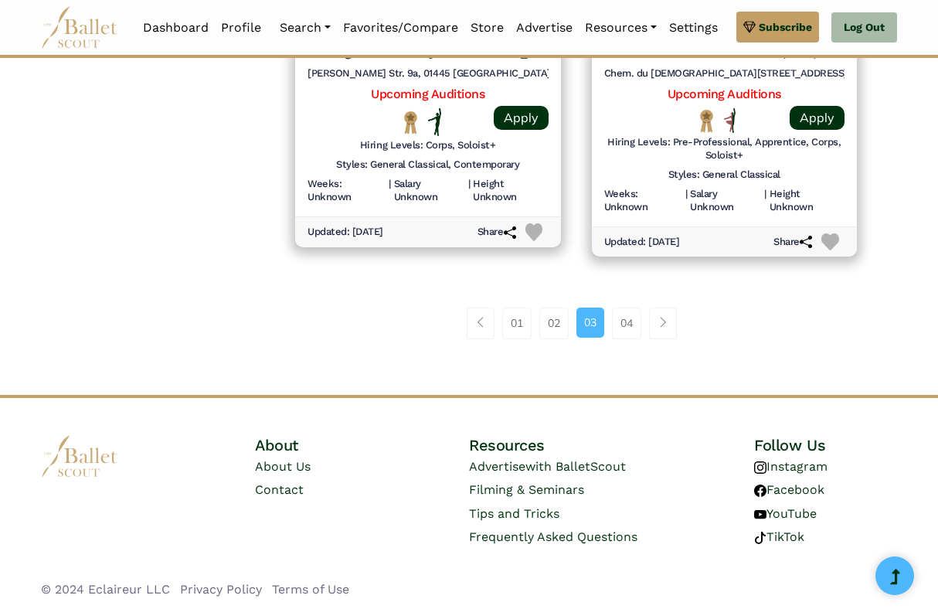
scroll to position [2219, 0]
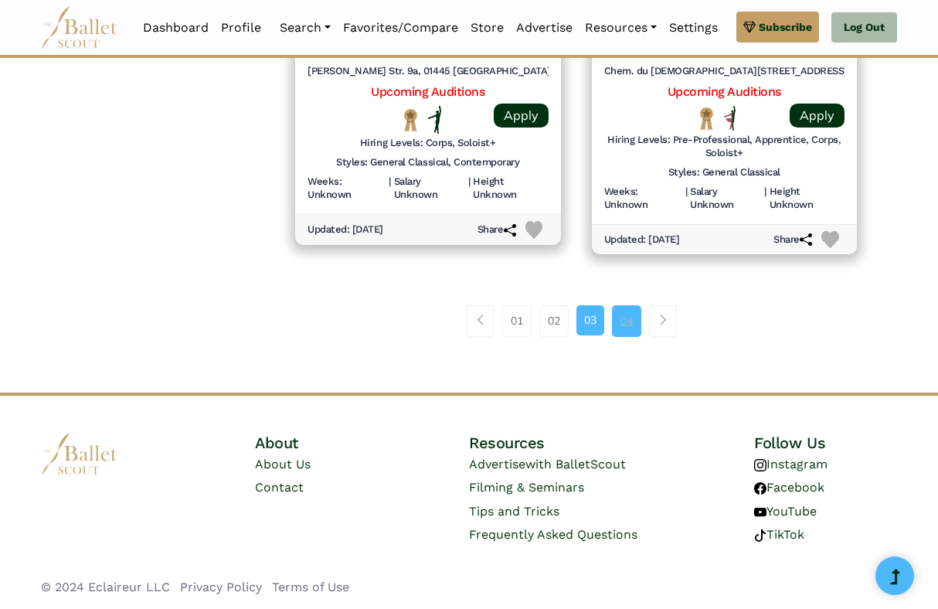
click at [627, 331] on link "04" at bounding box center [626, 320] width 29 height 31
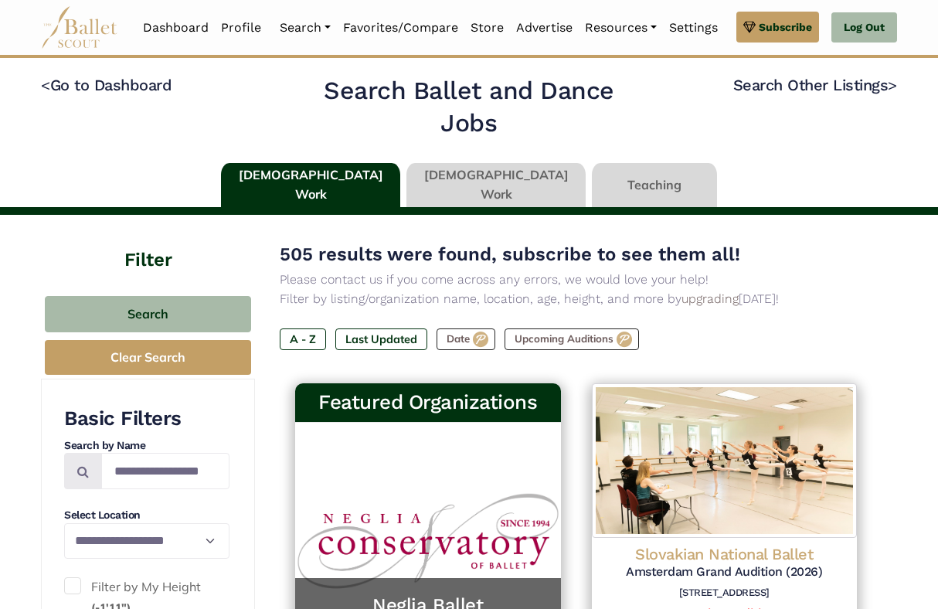
click at [619, 181] on link at bounding box center [654, 185] width 125 height 44
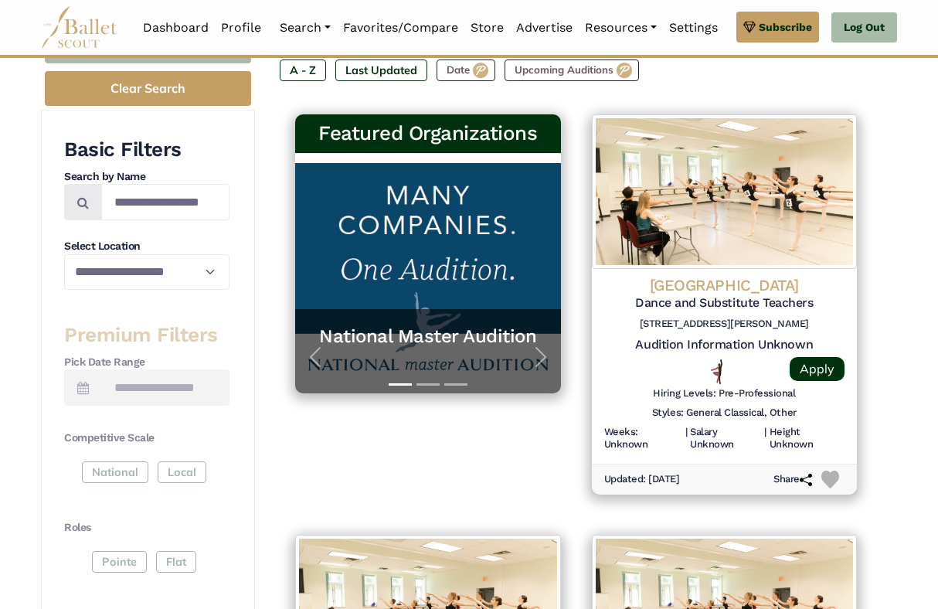
scroll to position [267, 0]
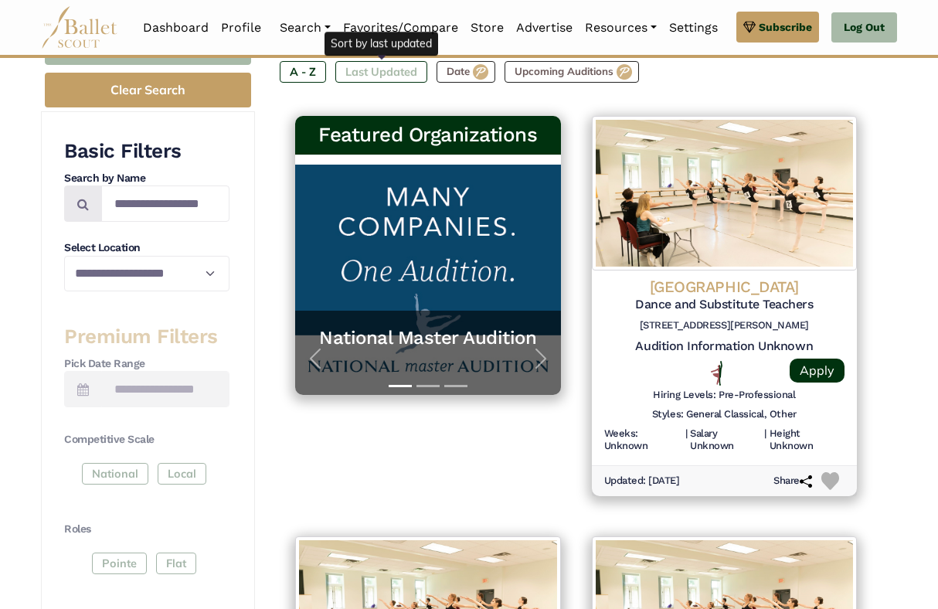
click at [379, 63] on label "Last Updated" at bounding box center [381, 72] width 92 height 22
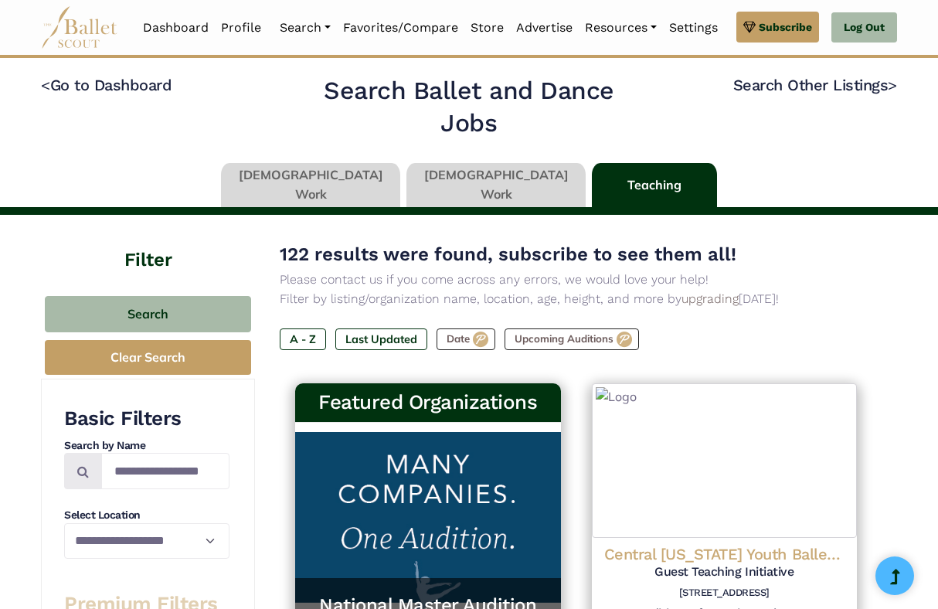
type input "******"
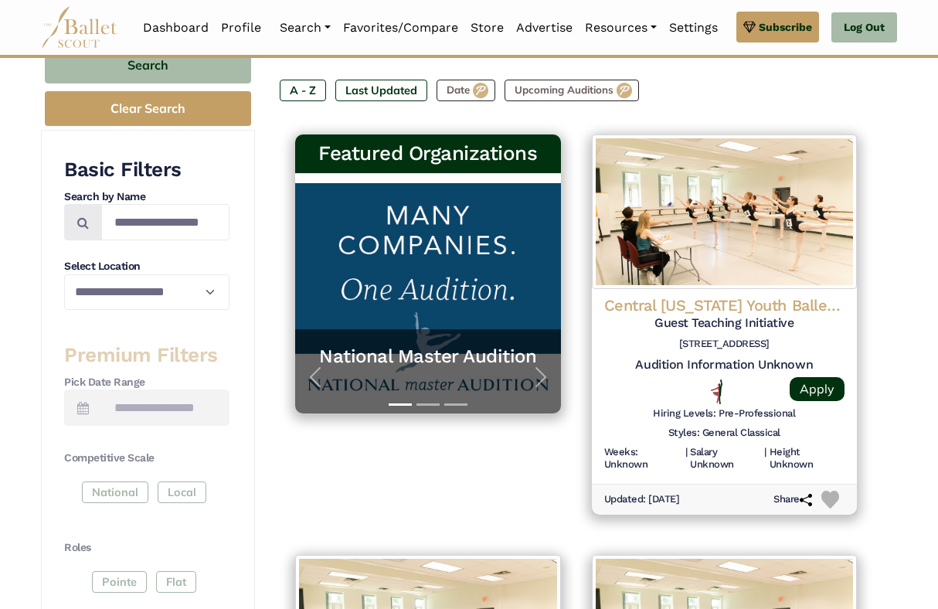
scroll to position [250, 0]
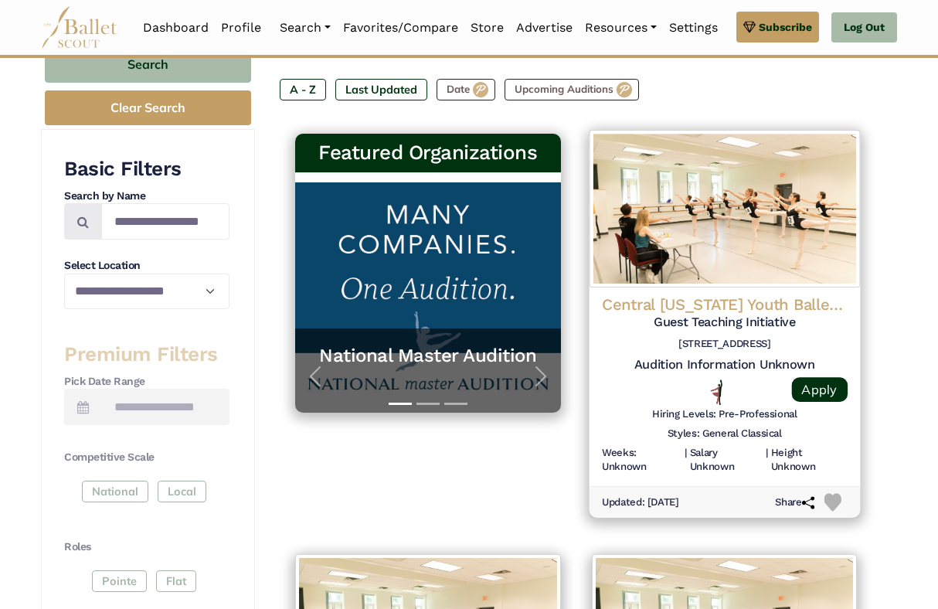
click at [728, 287] on div "Central Pennsylvania Youth Ballet (CPYB) Guest Teaching Initiative 5 N Orange S…" at bounding box center [724, 386] width 270 height 199
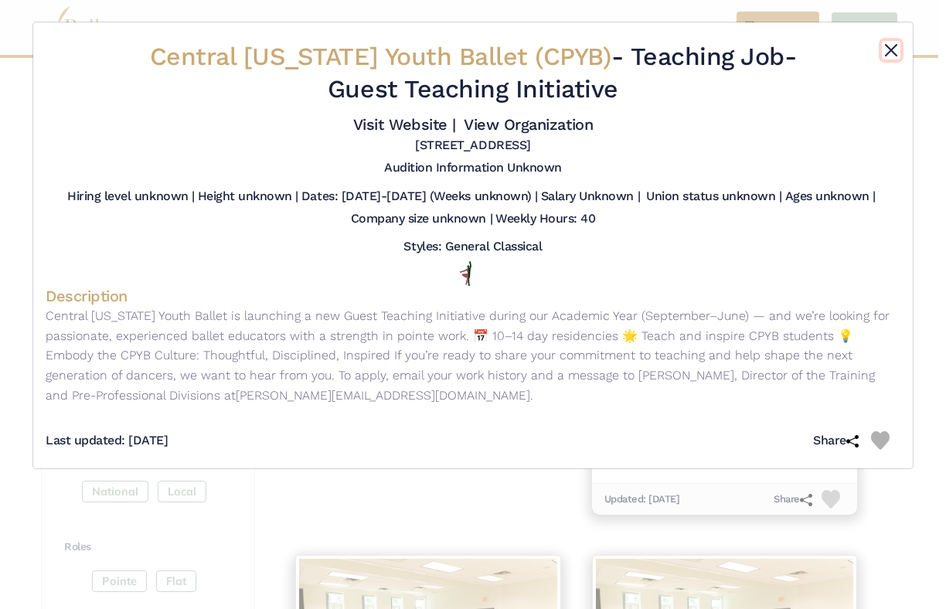
click at [893, 42] on button "Close" at bounding box center [891, 50] width 19 height 19
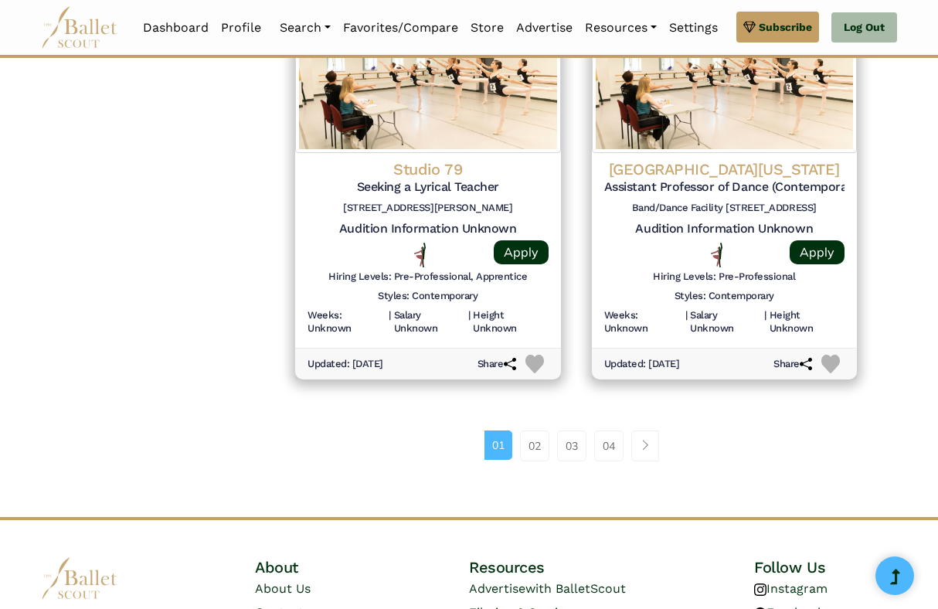
scroll to position [2098, 0]
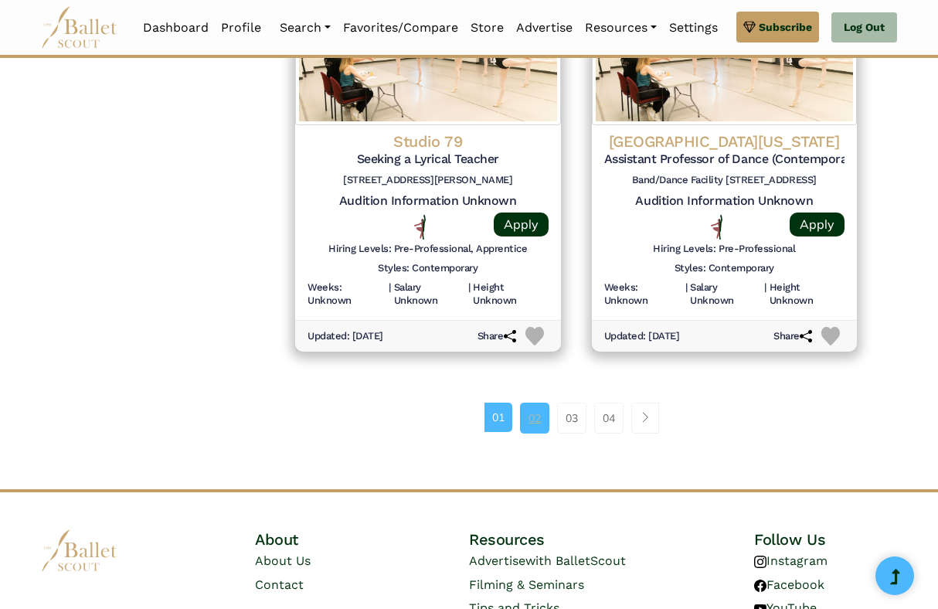
click at [529, 415] on link "02" at bounding box center [534, 418] width 29 height 31
